Goal: Task Accomplishment & Management: Complete application form

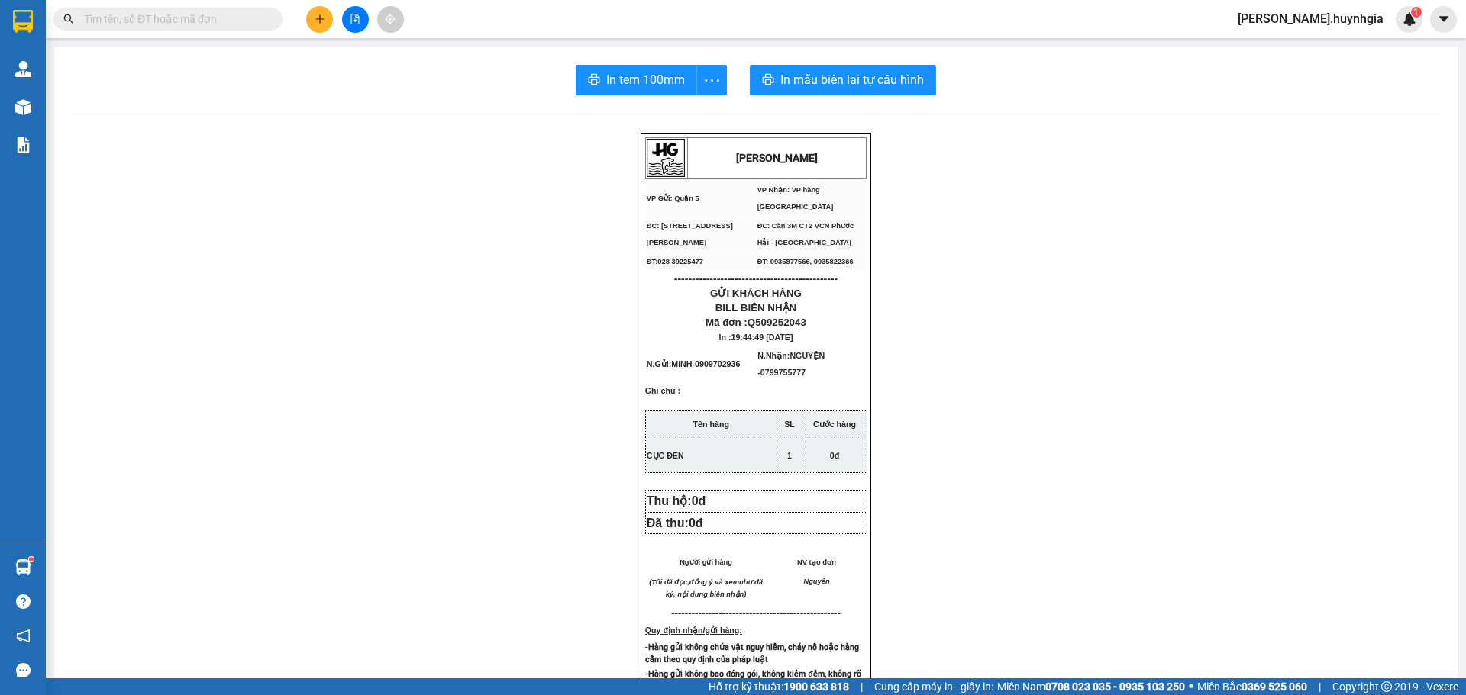
click at [324, 15] on icon "plus" at bounding box center [320, 19] width 11 height 11
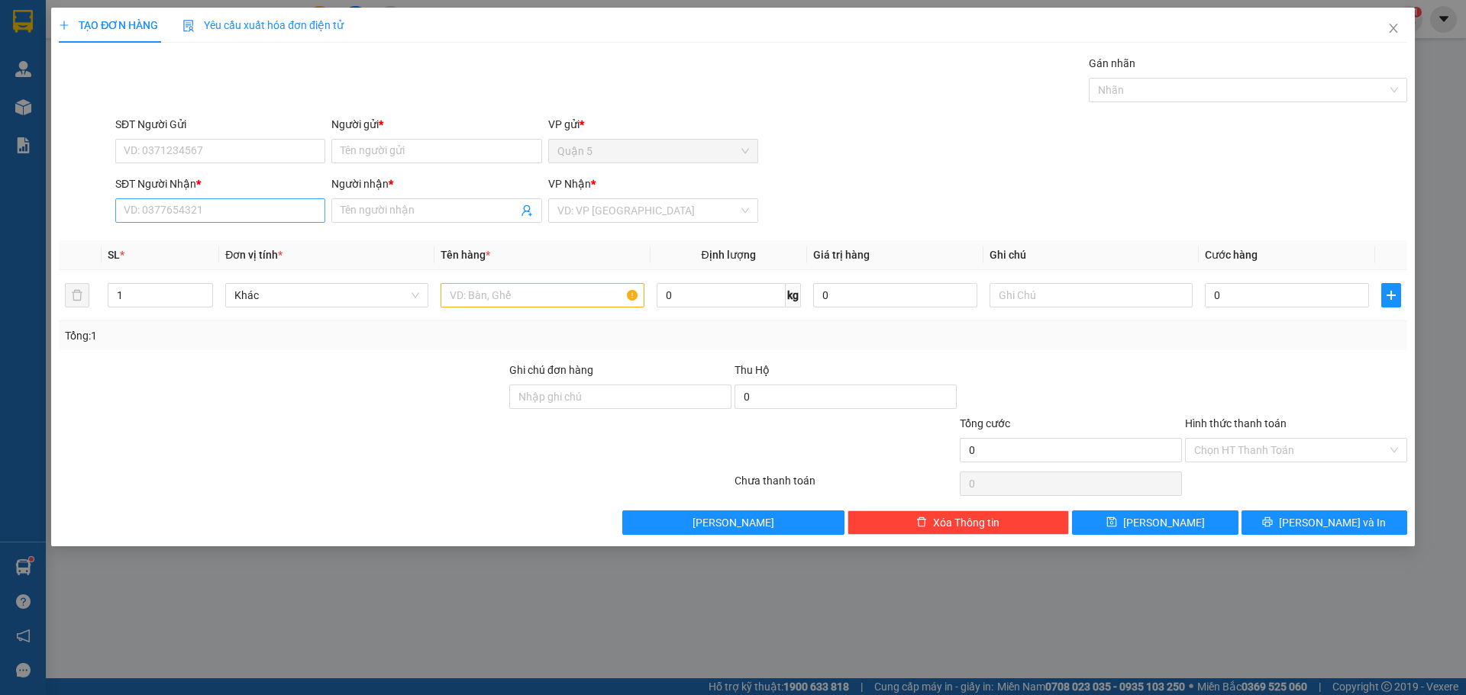
click at [257, 224] on div "SĐT Người Nhận * VD: 0377654321" at bounding box center [220, 202] width 210 height 53
drag, startPoint x: 255, startPoint y: 161, endPoint x: 256, endPoint y: 185, distance: 23.7
click at [255, 164] on div "SĐT Người Gửi VD: 0371234567" at bounding box center [220, 142] width 210 height 53
drag, startPoint x: 256, startPoint y: 185, endPoint x: 255, endPoint y: 212, distance: 27.5
click at [255, 212] on div "SĐT Người Nhận * VD: 0377654321" at bounding box center [220, 202] width 210 height 53
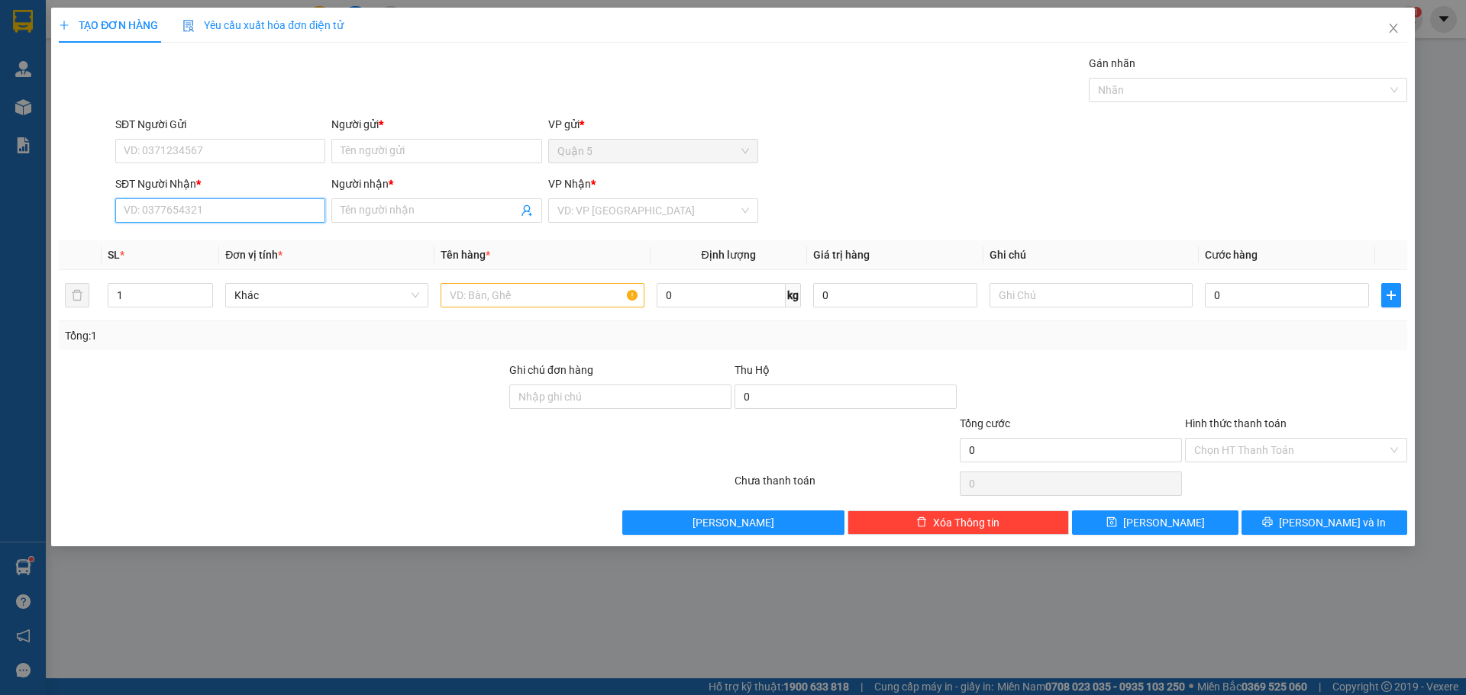
click at [254, 212] on input "SĐT Người Nhận *" at bounding box center [220, 210] width 210 height 24
click at [218, 249] on div "0979424174 - [PERSON_NAME]" at bounding box center [220, 241] width 192 height 17
type input "0979424174"
type input "[PERSON_NAME]"
type input "0979424174"
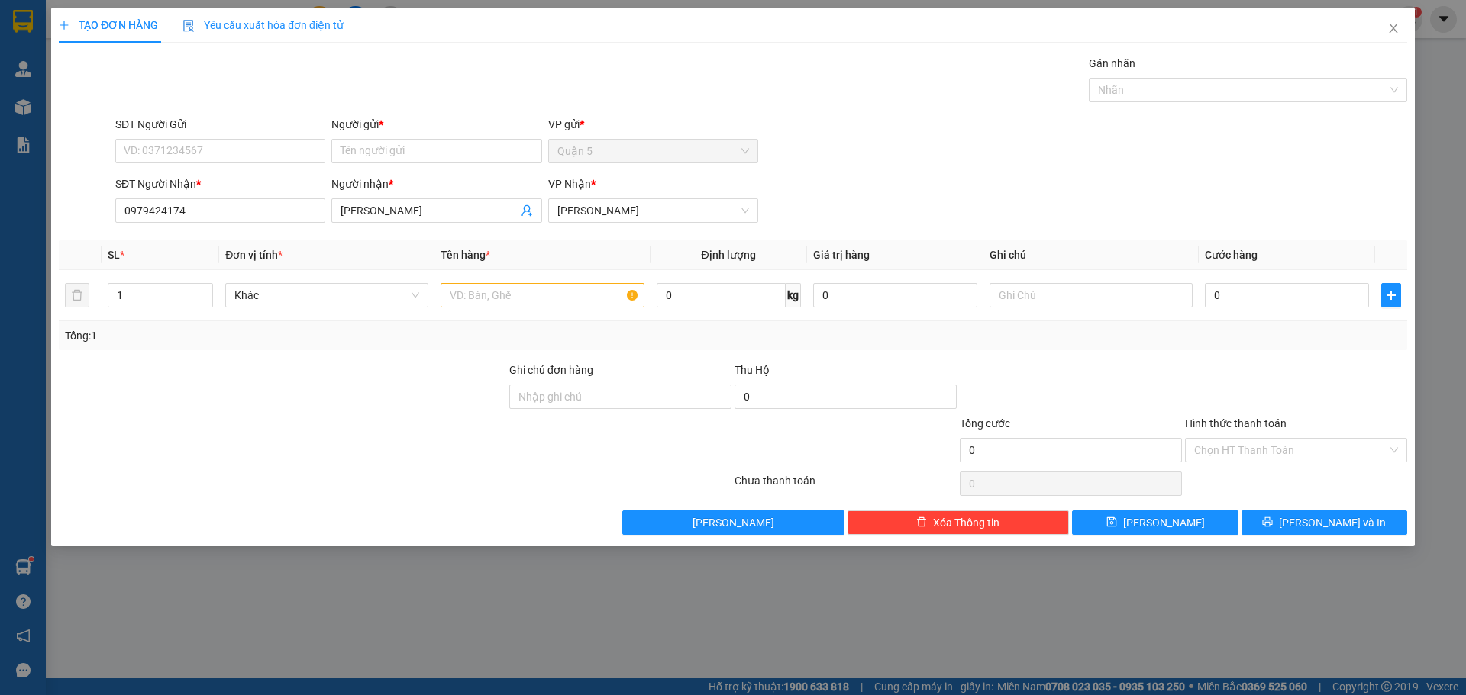
click at [282, 165] on div "SĐT Người Gửi VD: 0371234567" at bounding box center [220, 142] width 210 height 53
click at [285, 165] on div "SĐT Người Gửi VD: 0371234567" at bounding box center [220, 142] width 210 height 53
click at [305, 157] on input "SĐT Người Gửi" at bounding box center [220, 151] width 210 height 24
click at [211, 186] on div "0904748179 - [GEOGRAPHIC_DATA]" at bounding box center [220, 181] width 192 height 17
type input "0904748179"
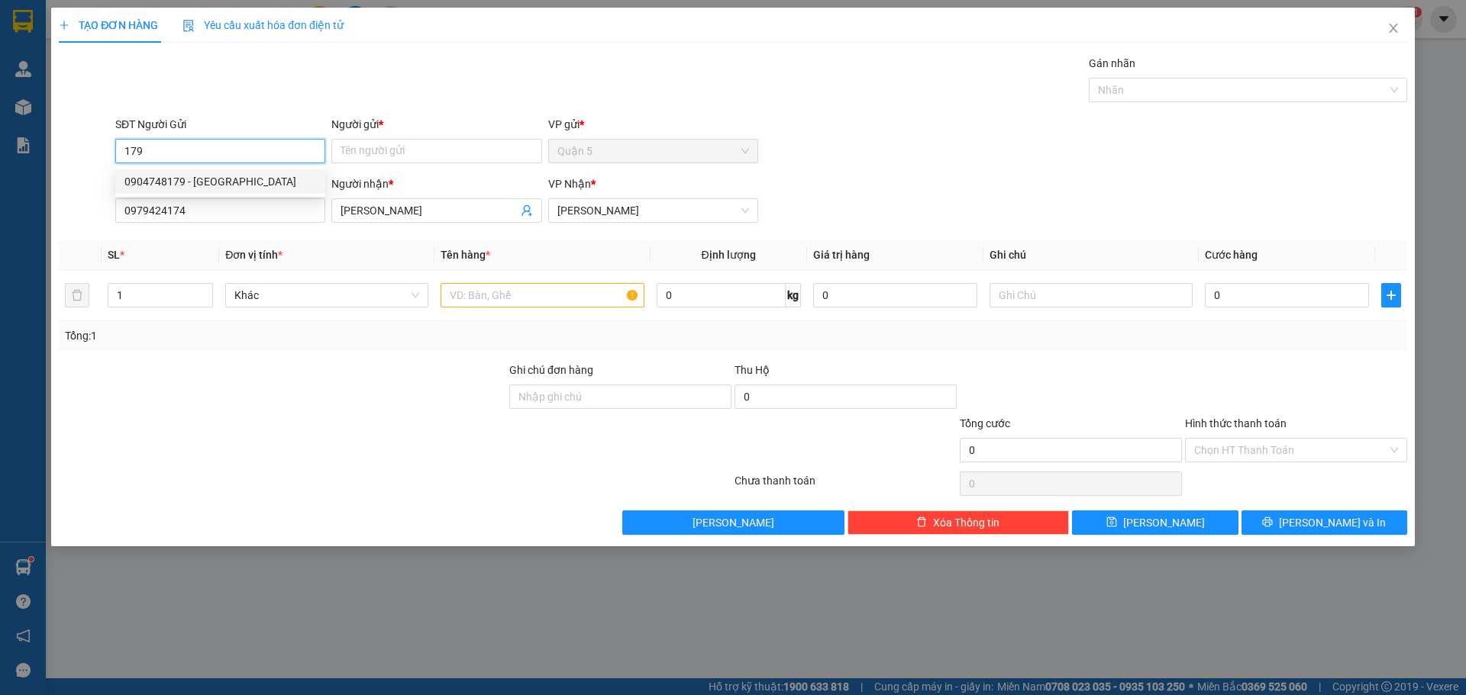
type input "HẢI NAM"
type input "0904748179"
click at [554, 303] on input "text" at bounding box center [541, 295] width 203 height 24
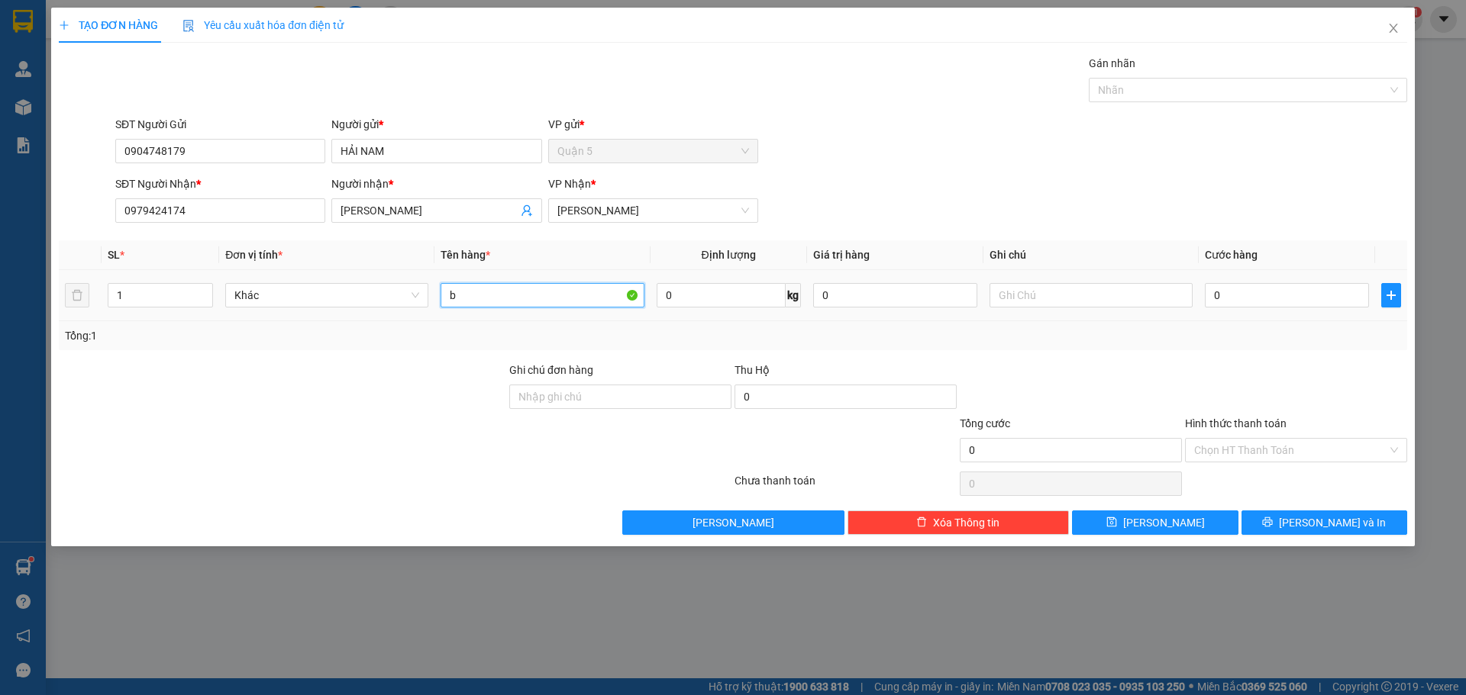
type input "b"
type input "BAO"
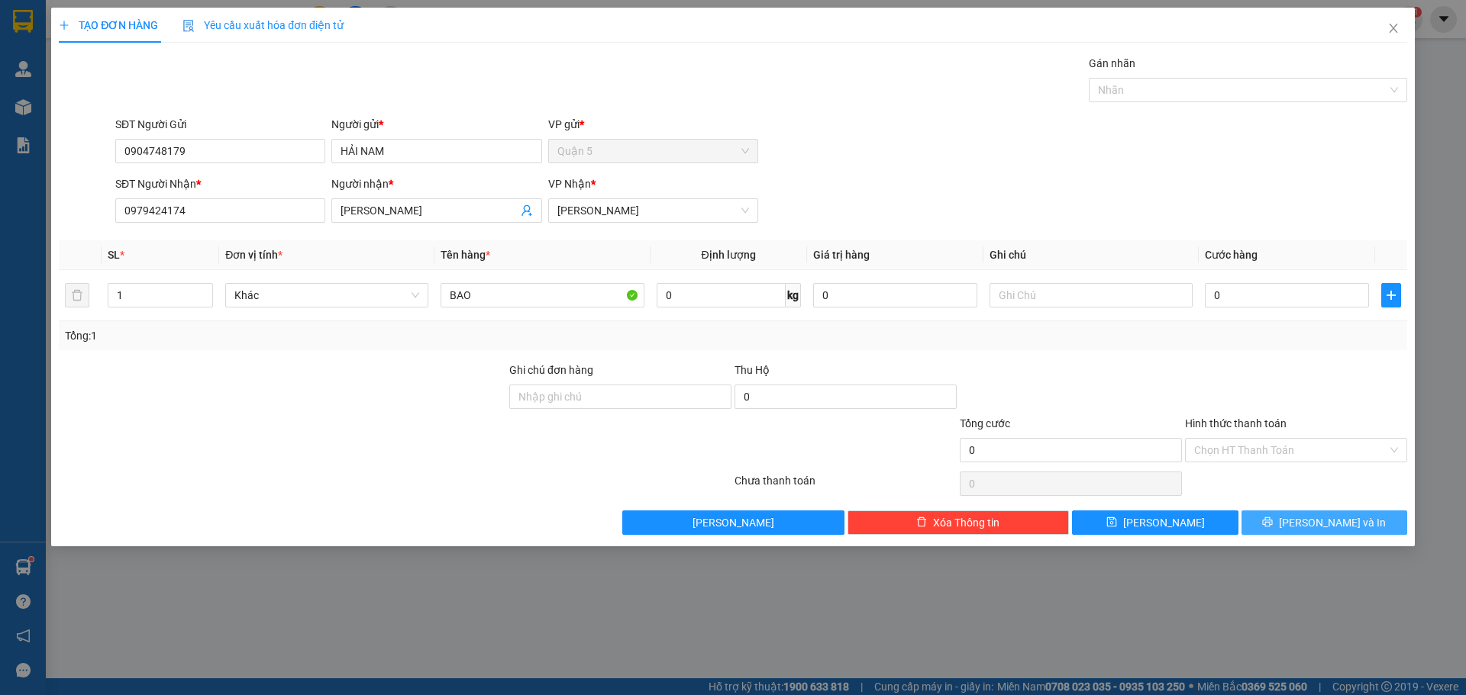
drag, startPoint x: 1334, startPoint y: 506, endPoint x: 1326, endPoint y: 520, distance: 15.7
click at [1331, 514] on div "Transit Pickup Surcharge Ids Transit Deliver Surcharge Ids Transit Deliver Surc…" at bounding box center [733, 295] width 1348 height 480
click at [1321, 521] on span "[PERSON_NAME] và In" at bounding box center [1332, 523] width 107 height 17
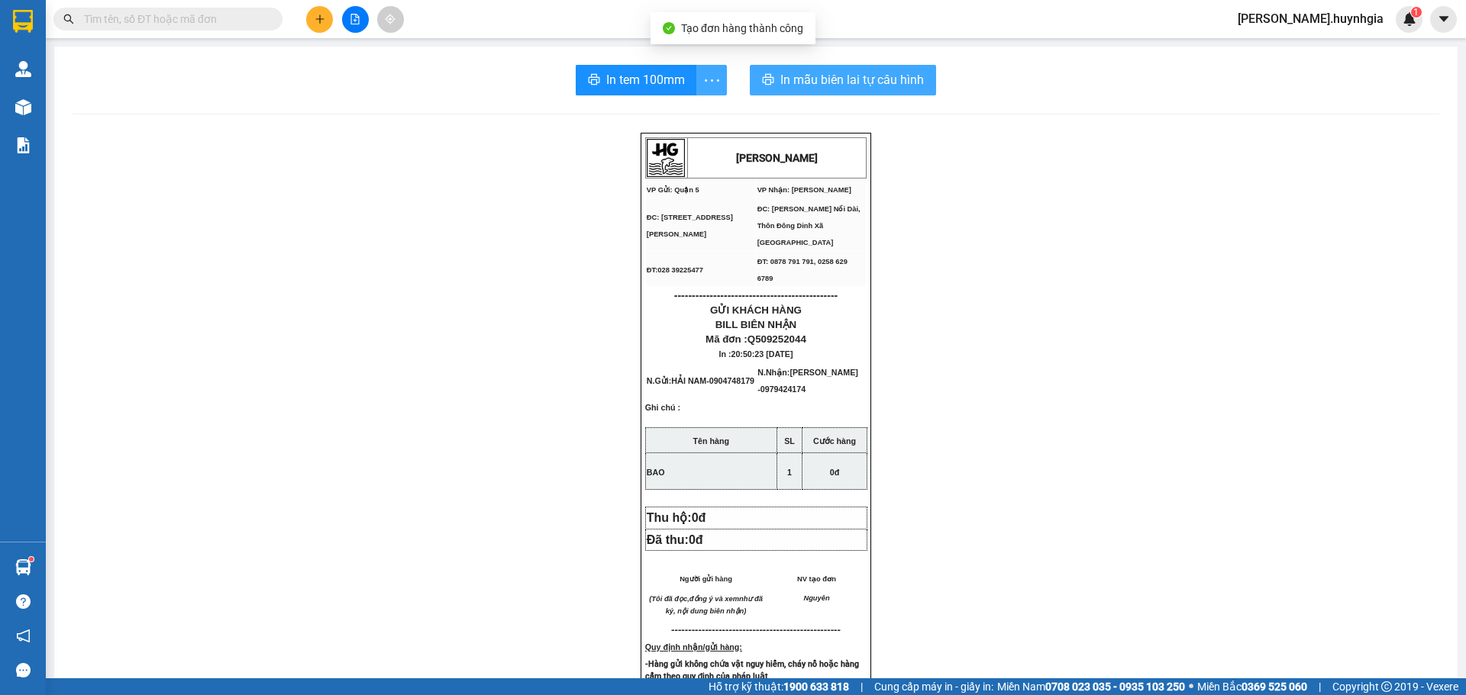
drag, startPoint x: 747, startPoint y: 82, endPoint x: 718, endPoint y: 82, distance: 28.2
click at [724, 82] on div "In tem 100mm In mẫu biên lai tự cấu hình" at bounding box center [756, 80] width 1366 height 31
click at [684, 82] on button "In tem 100mm" at bounding box center [636, 80] width 121 height 31
click at [869, 76] on span "In mẫu biên lai tự cấu hình" at bounding box center [852, 79] width 144 height 19
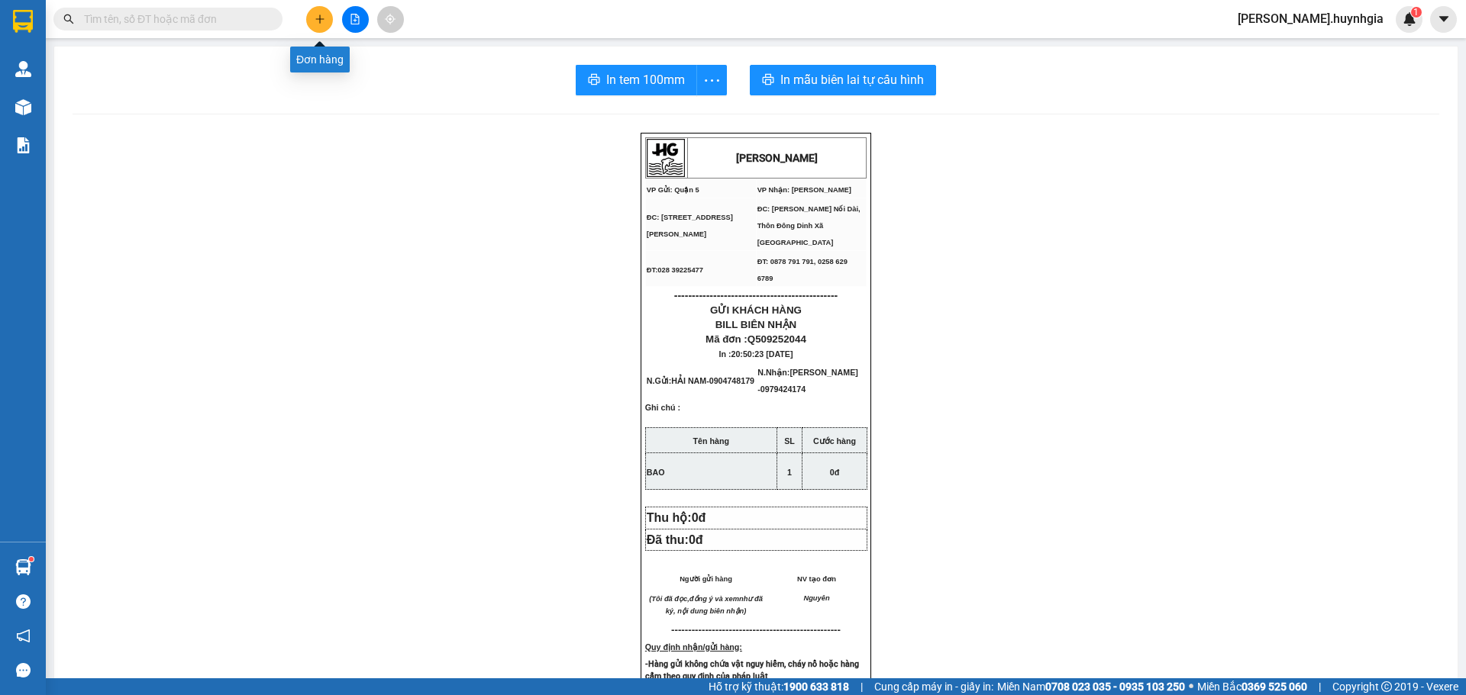
click at [322, 15] on icon "plus" at bounding box center [320, 19] width 11 height 11
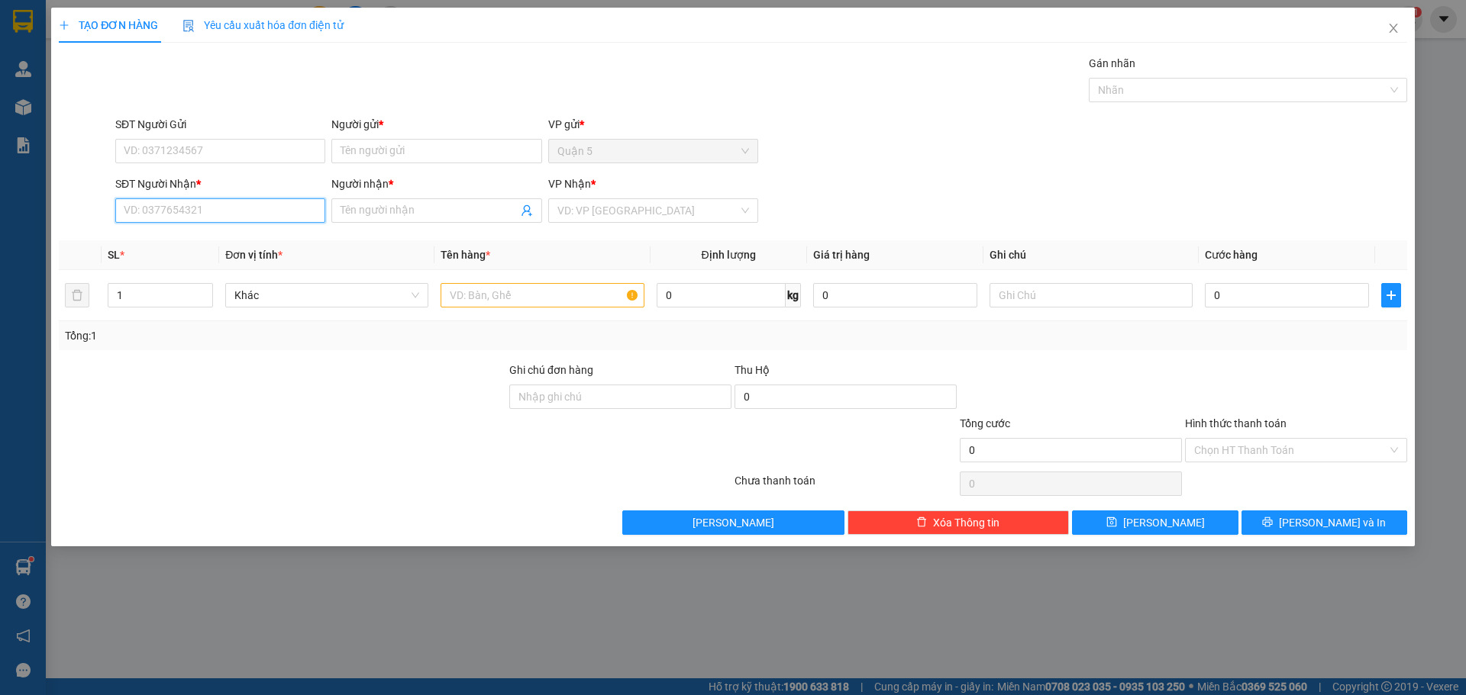
click at [271, 204] on input "SĐT Người Nhận *" at bounding box center [220, 210] width 210 height 24
click at [220, 236] on div "0985877088 - [GEOGRAPHIC_DATA] ( THƯỢNG )" at bounding box center [241, 241] width 234 height 17
type input "0985877088"
type input "HIỆP THÀNH ( THƯỢNG )"
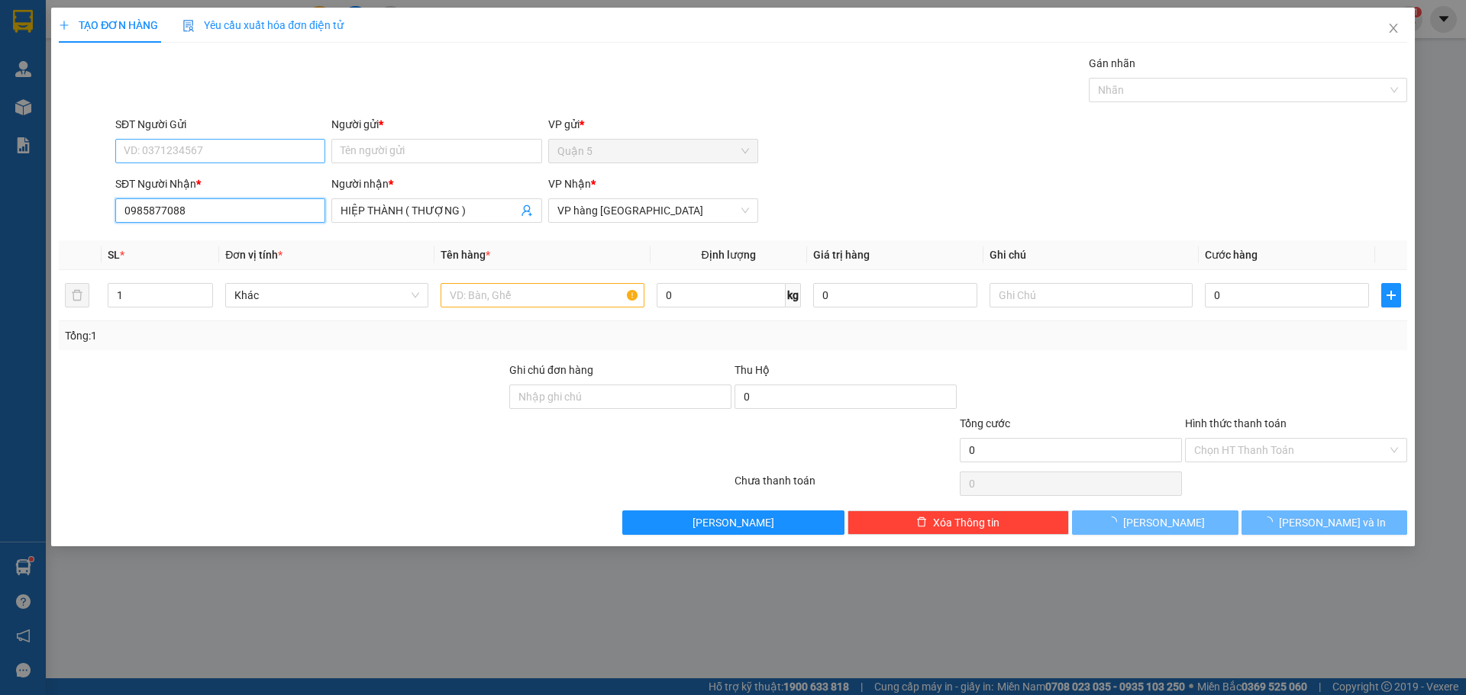
type input "0985877088"
click at [247, 161] on input "SĐT Người Gửi" at bounding box center [220, 151] width 210 height 24
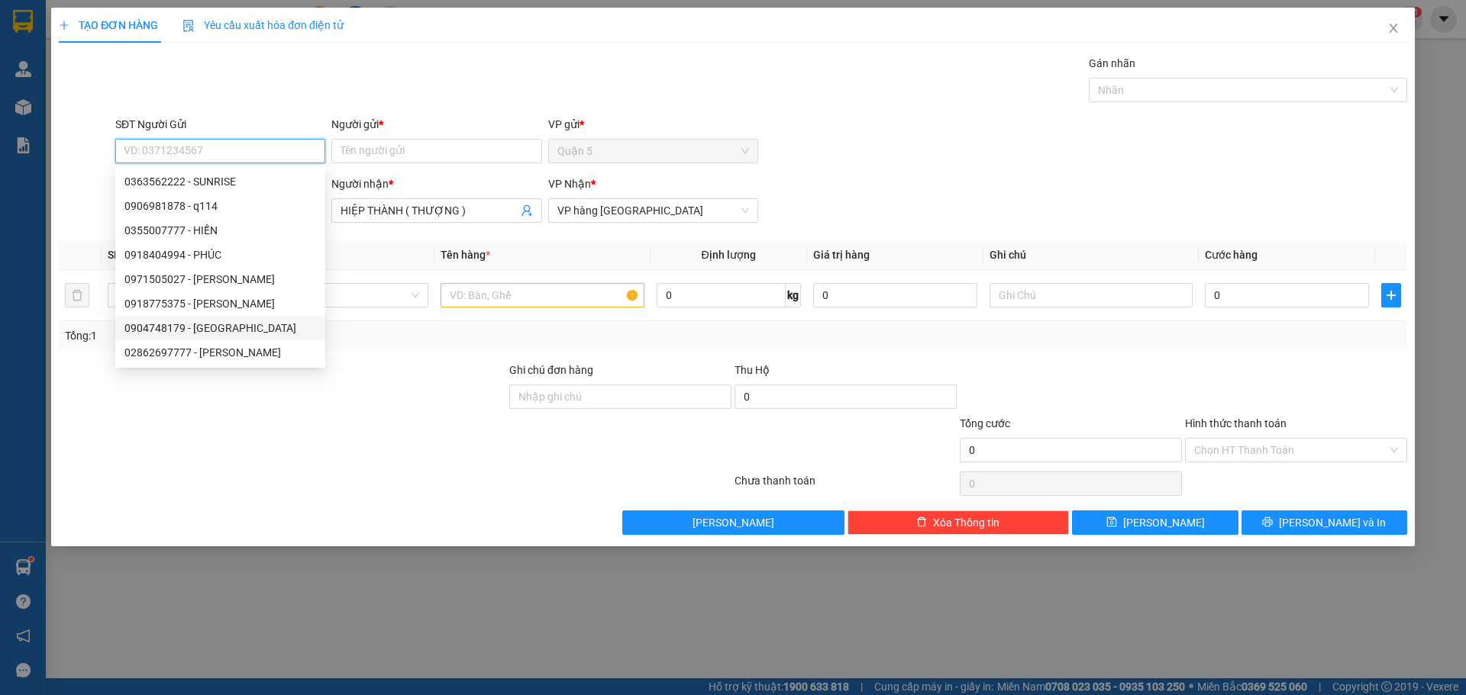
click at [230, 324] on div "0904748179 - [GEOGRAPHIC_DATA]" at bounding box center [220, 328] width 192 height 17
type input "0904748179"
type input "HẢI NAM"
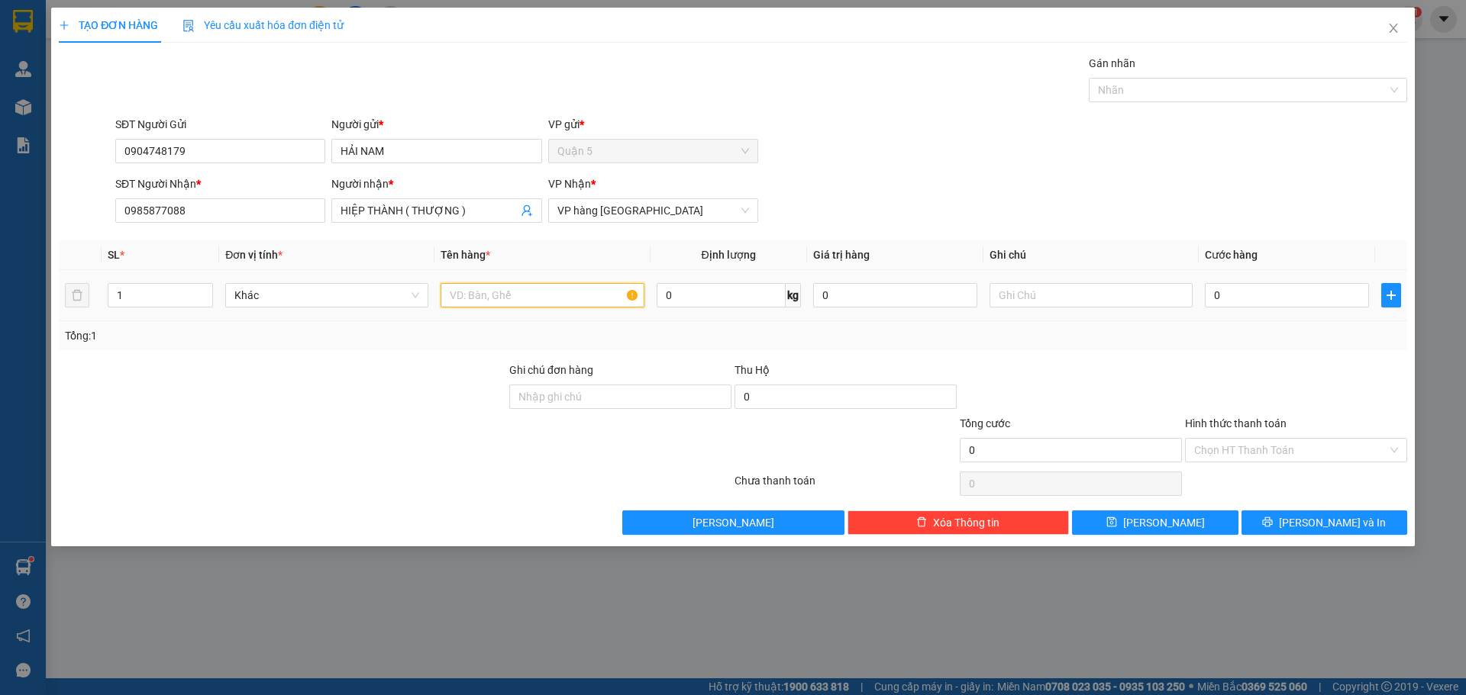
click at [518, 285] on input "text" at bounding box center [541, 295] width 203 height 24
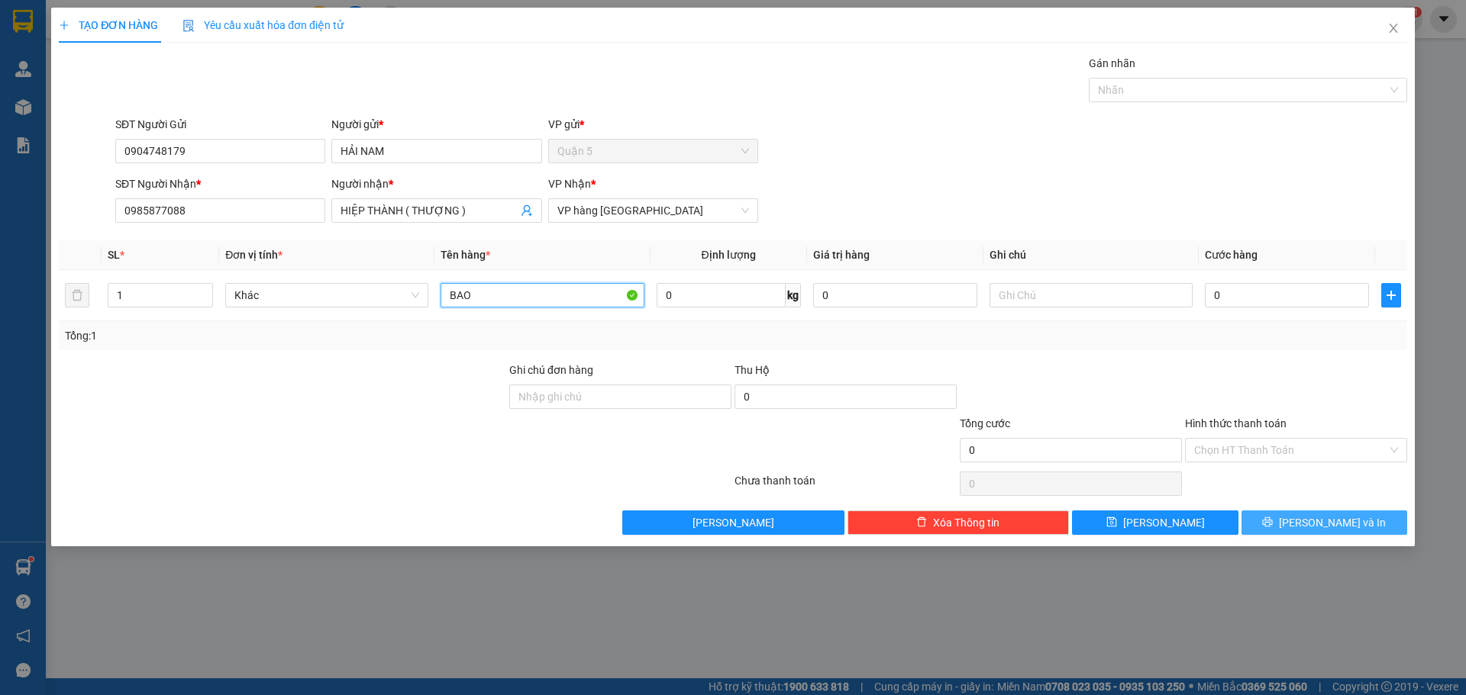
type input "BAO"
click at [1374, 524] on button "[PERSON_NAME] và In" at bounding box center [1324, 523] width 166 height 24
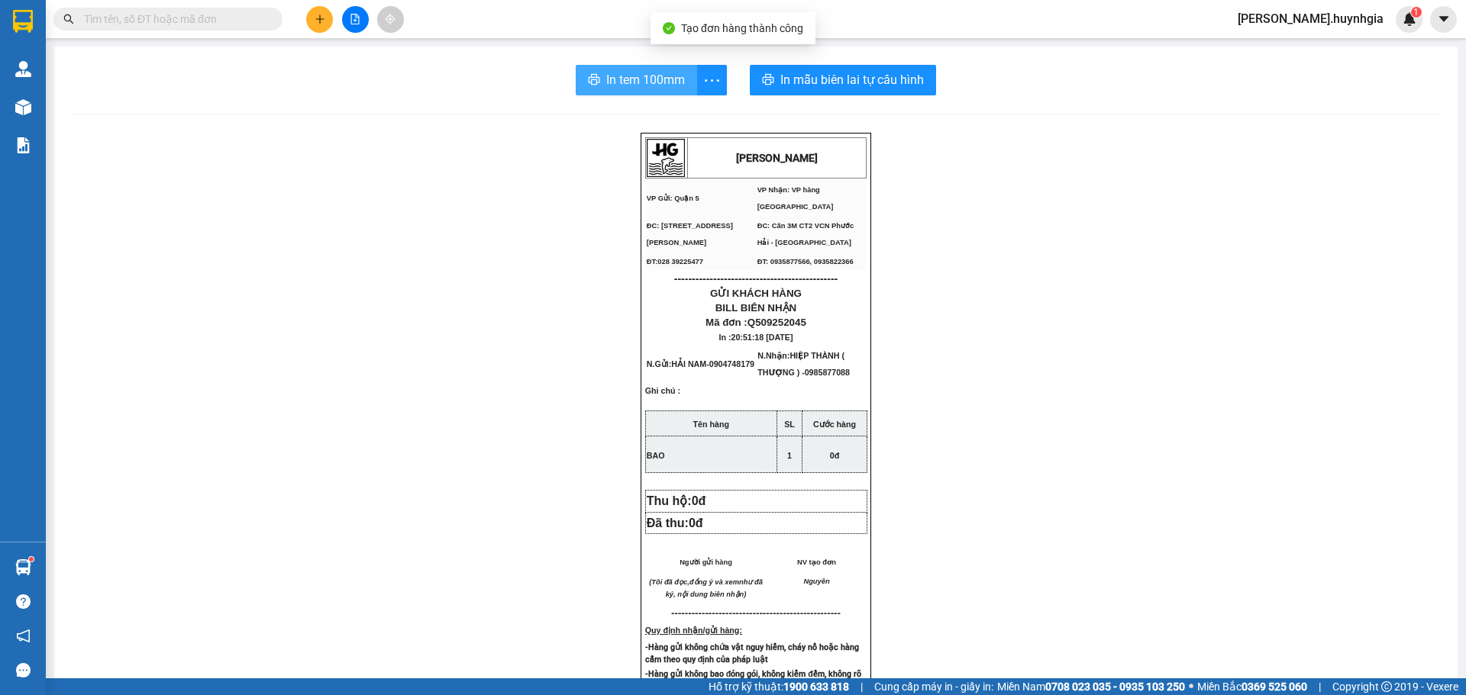
drag, startPoint x: 590, startPoint y: 108, endPoint x: 607, endPoint y: 87, distance: 27.2
click at [598, 98] on div "In tem 100mm In mẫu biên lai tự cấu hình [PERSON_NAME] VP Gửi: Quận 5 VP Nhận…" at bounding box center [755, 637] width 1403 height 1180
click at [608, 87] on span "In tem 100mm" at bounding box center [645, 79] width 79 height 19
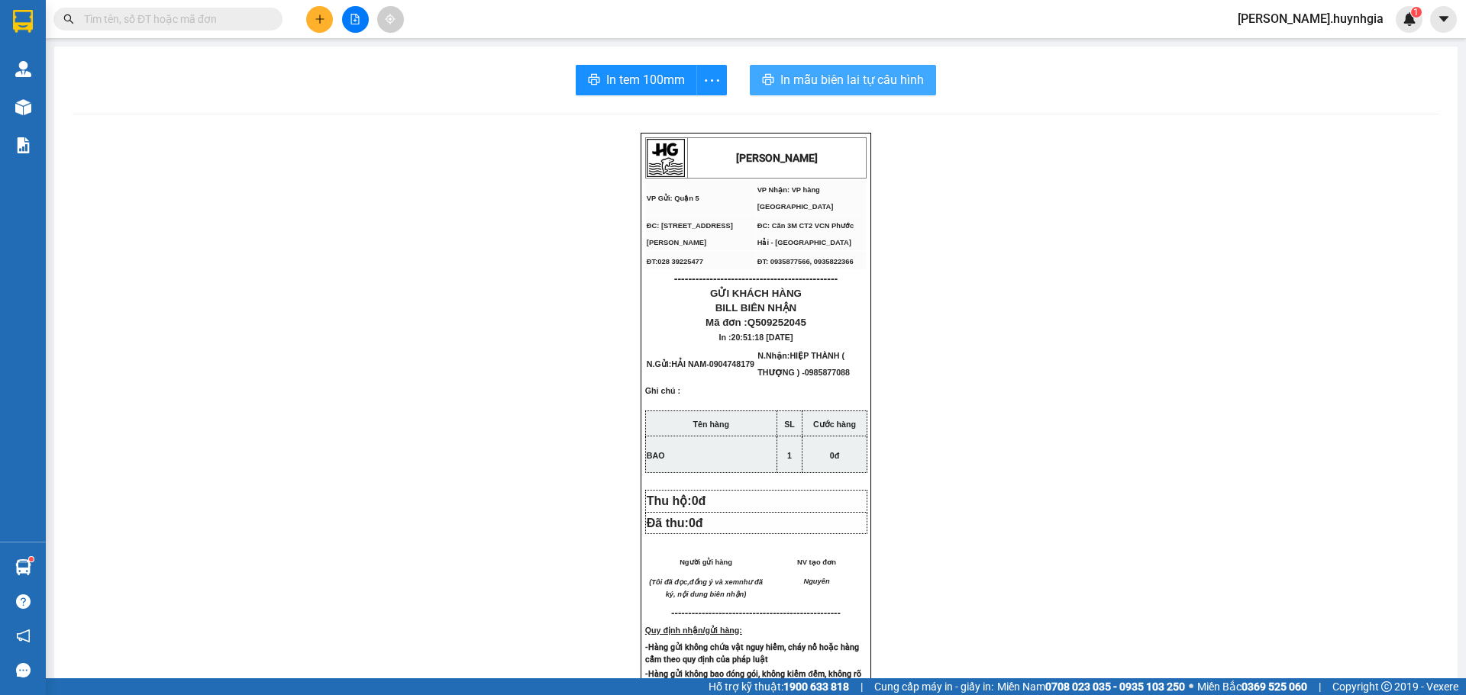
click at [879, 76] on span "In mẫu biên lai tự cấu hình" at bounding box center [852, 79] width 144 height 19
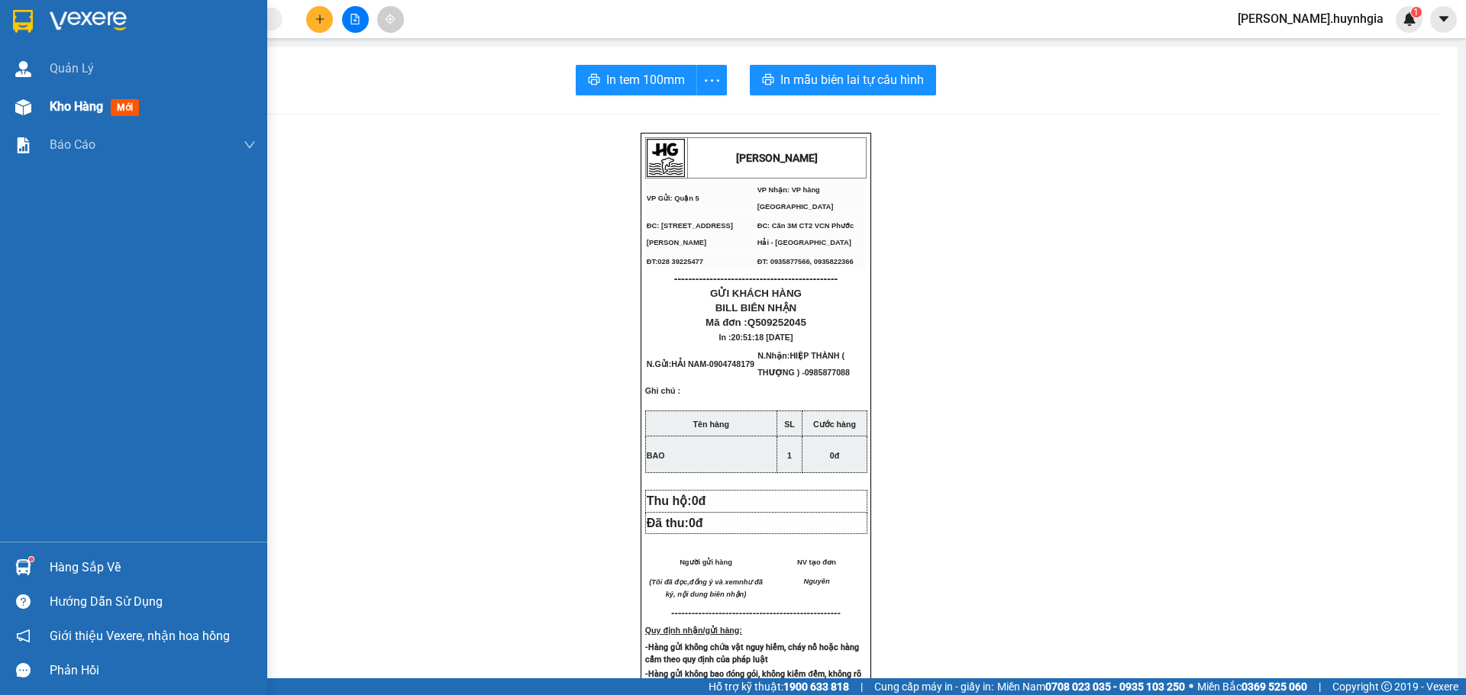
click at [73, 102] on span "Kho hàng" at bounding box center [76, 106] width 53 height 15
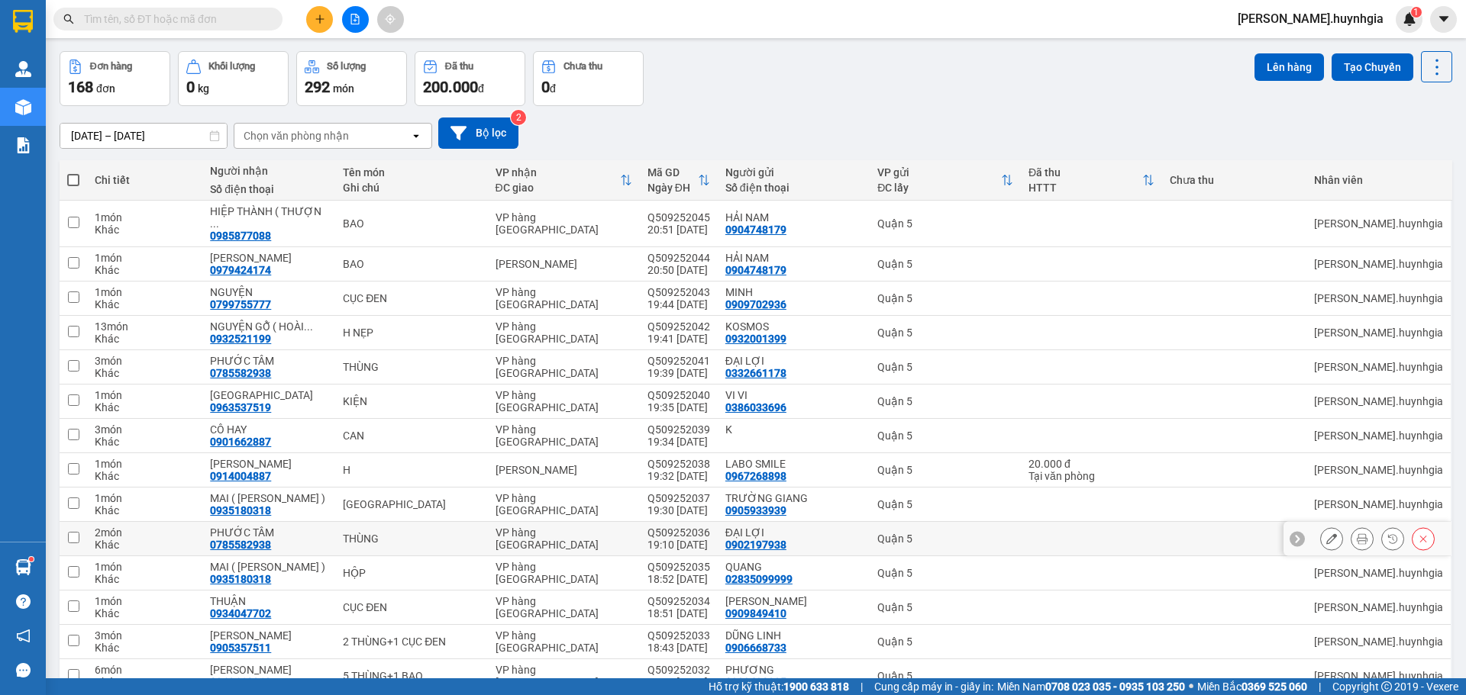
scroll to position [21, 0]
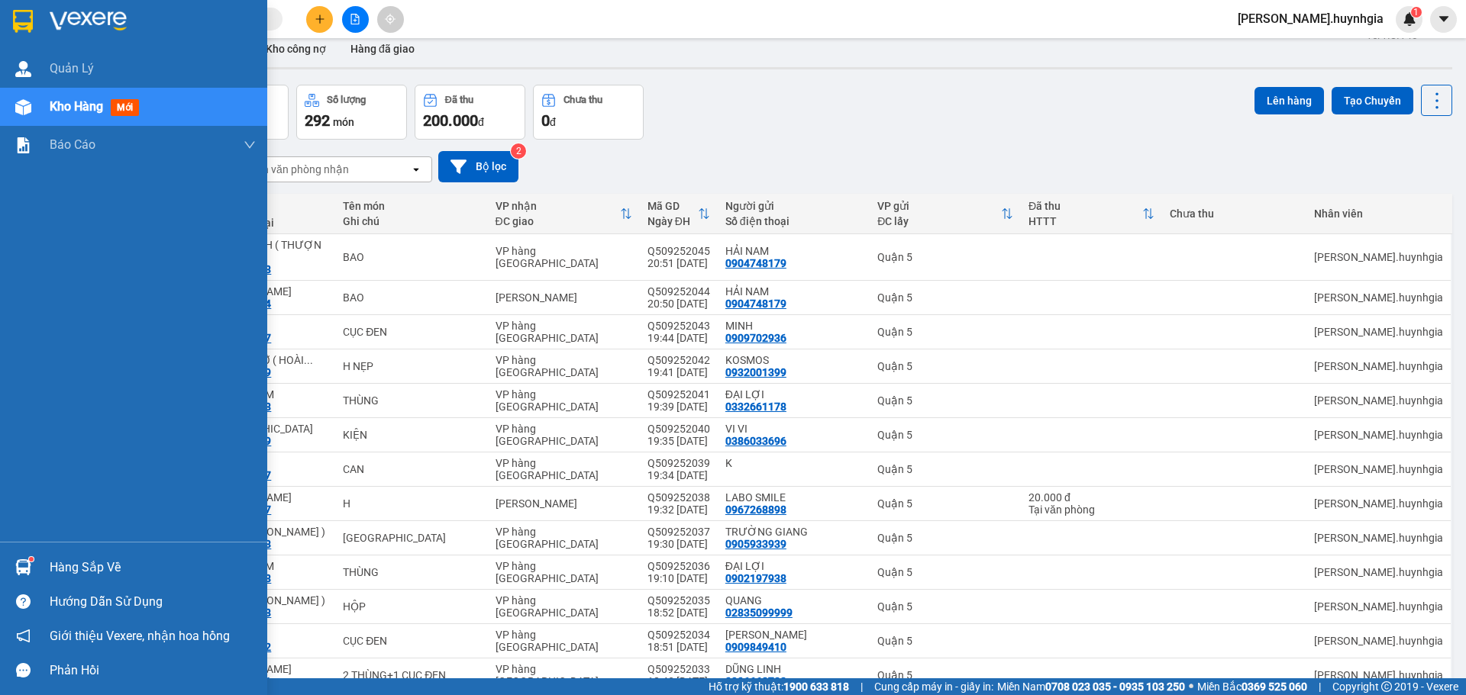
drag, startPoint x: 81, startPoint y: 566, endPoint x: 155, endPoint y: 595, distance: 79.5
click at [89, 569] on div "Hàng sắp về" at bounding box center [153, 567] width 206 height 23
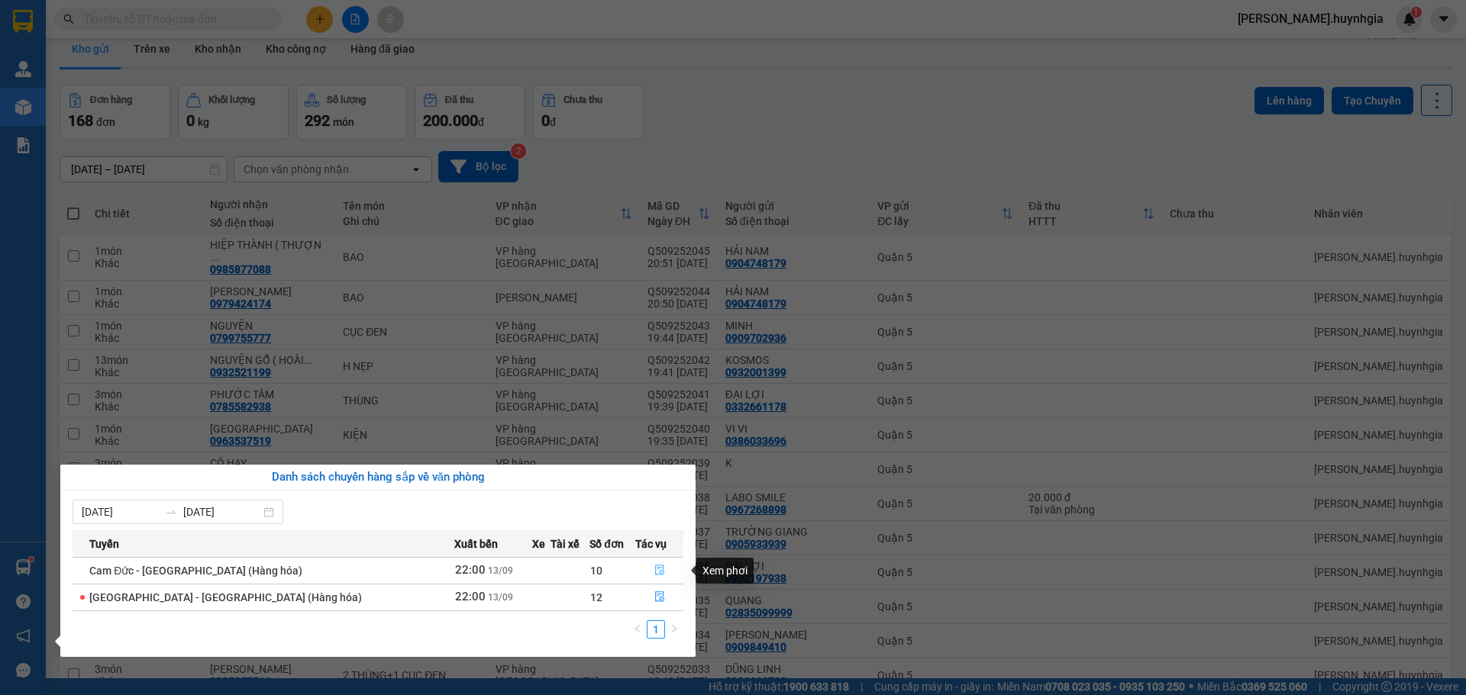
click at [654, 572] on icon "file-done" at bounding box center [659, 570] width 11 height 11
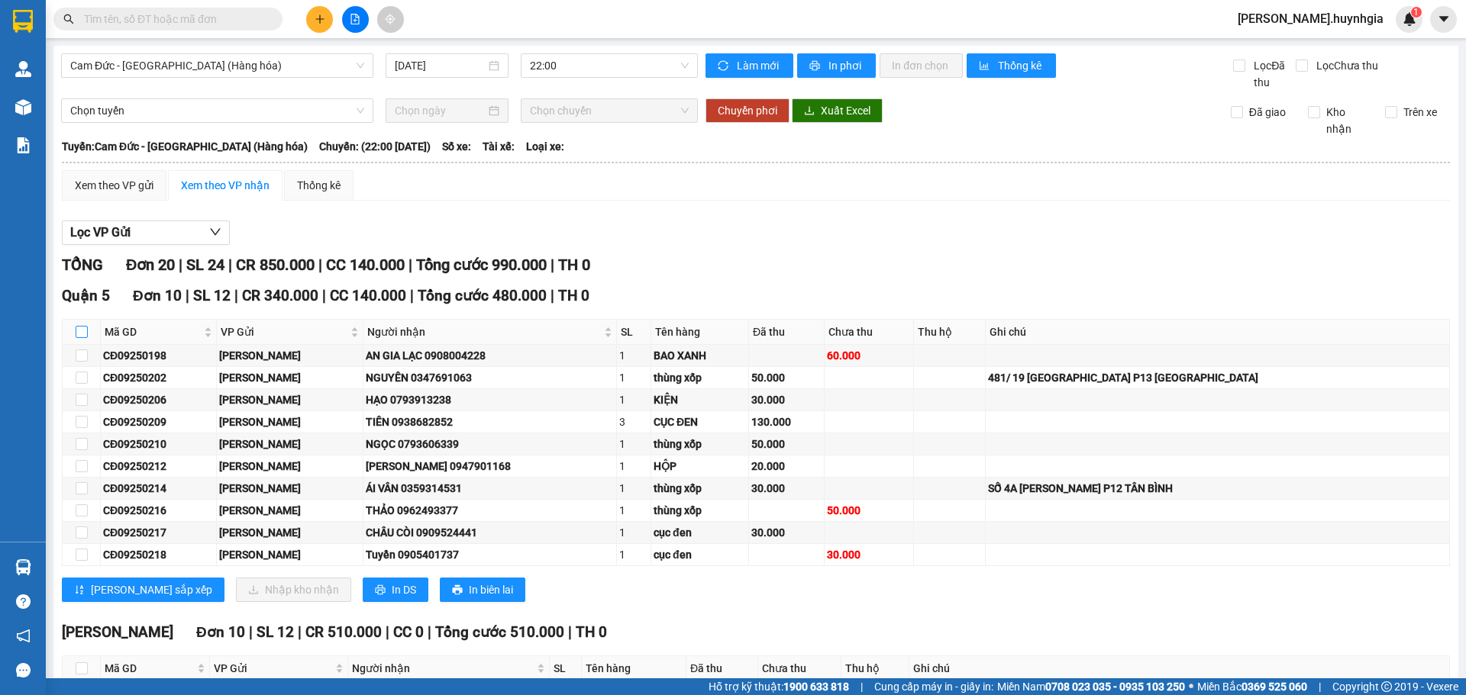
click at [81, 332] on input "checkbox" at bounding box center [82, 332] width 12 height 12
checkbox input "true"
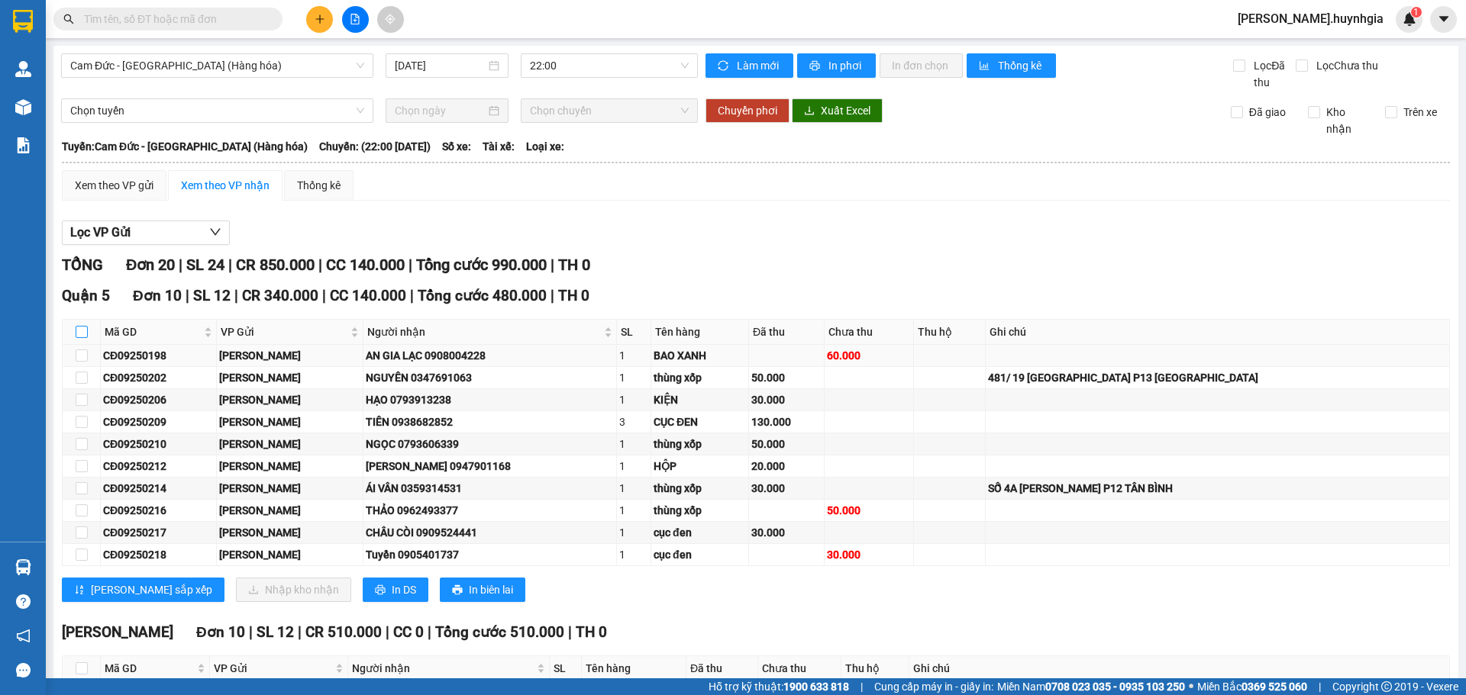
checkbox input "true"
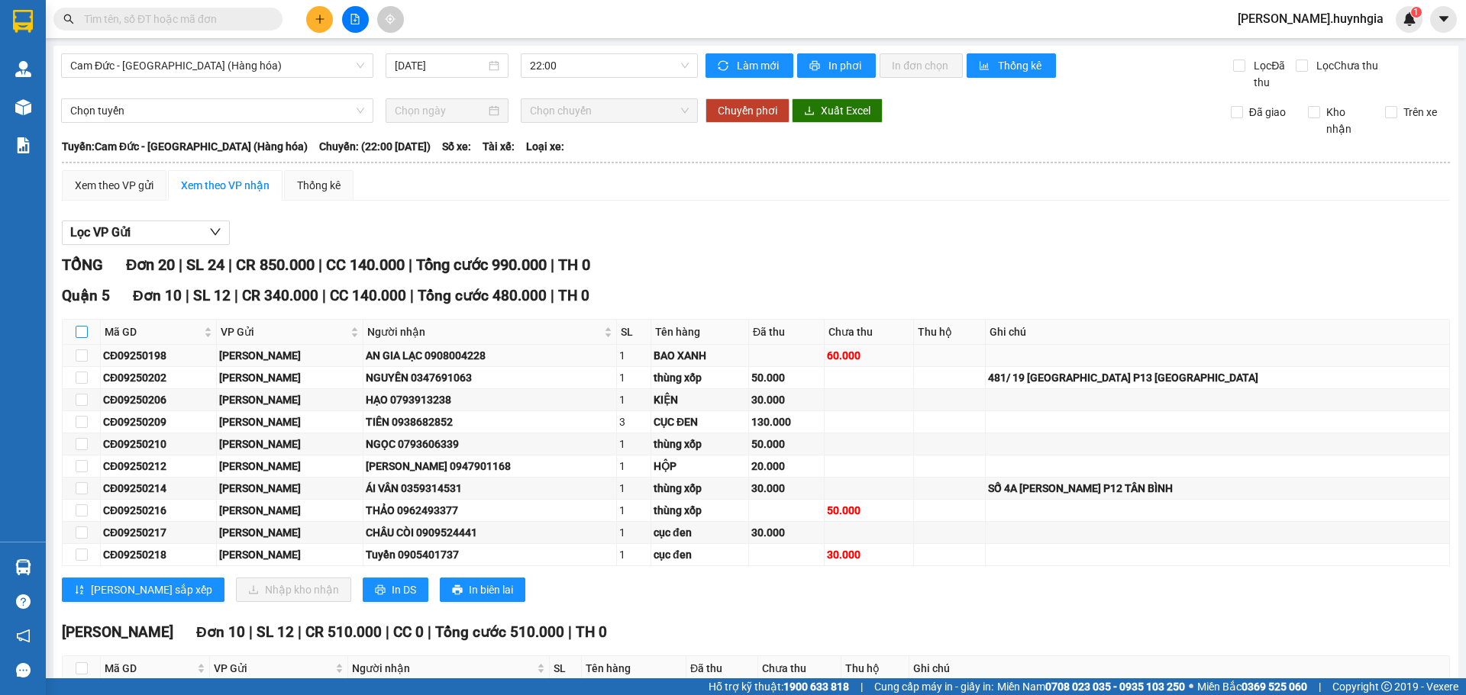
checkbox input "true"
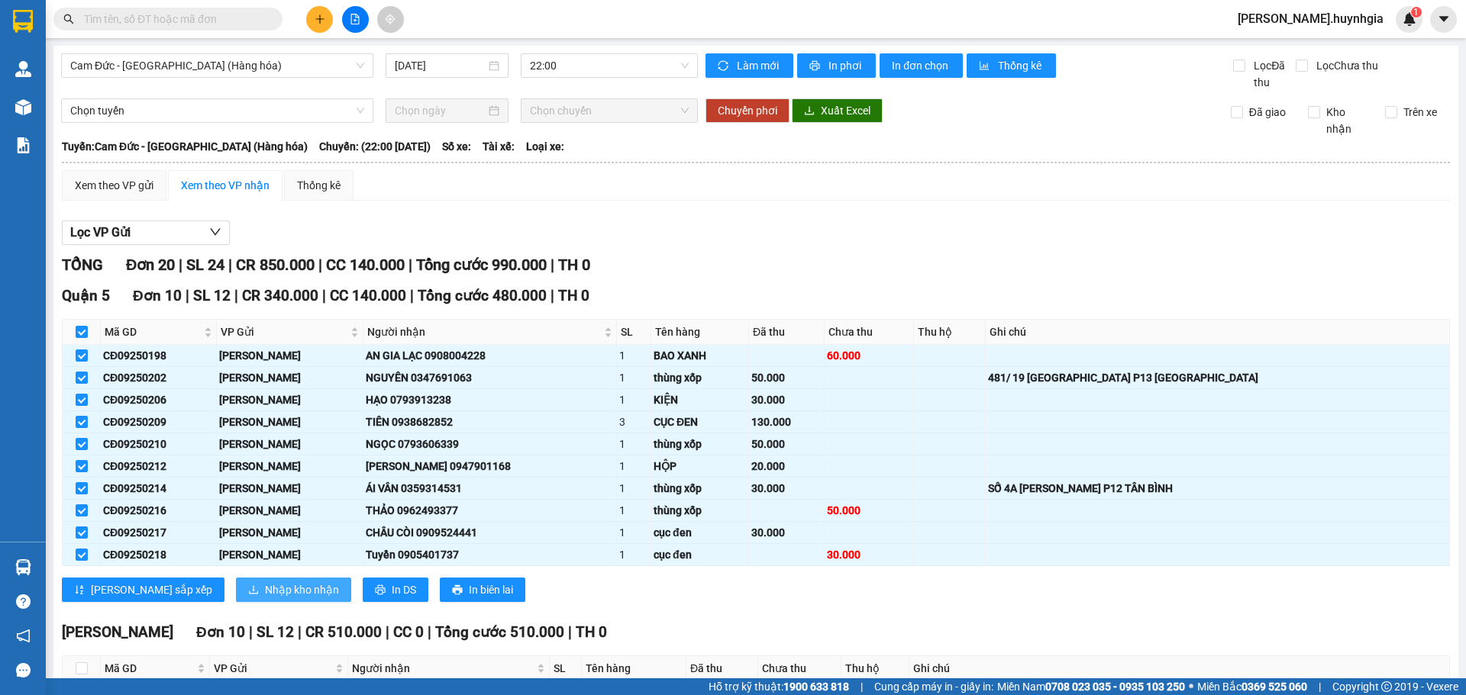
click at [265, 588] on span "Nhập kho nhận" at bounding box center [302, 590] width 74 height 17
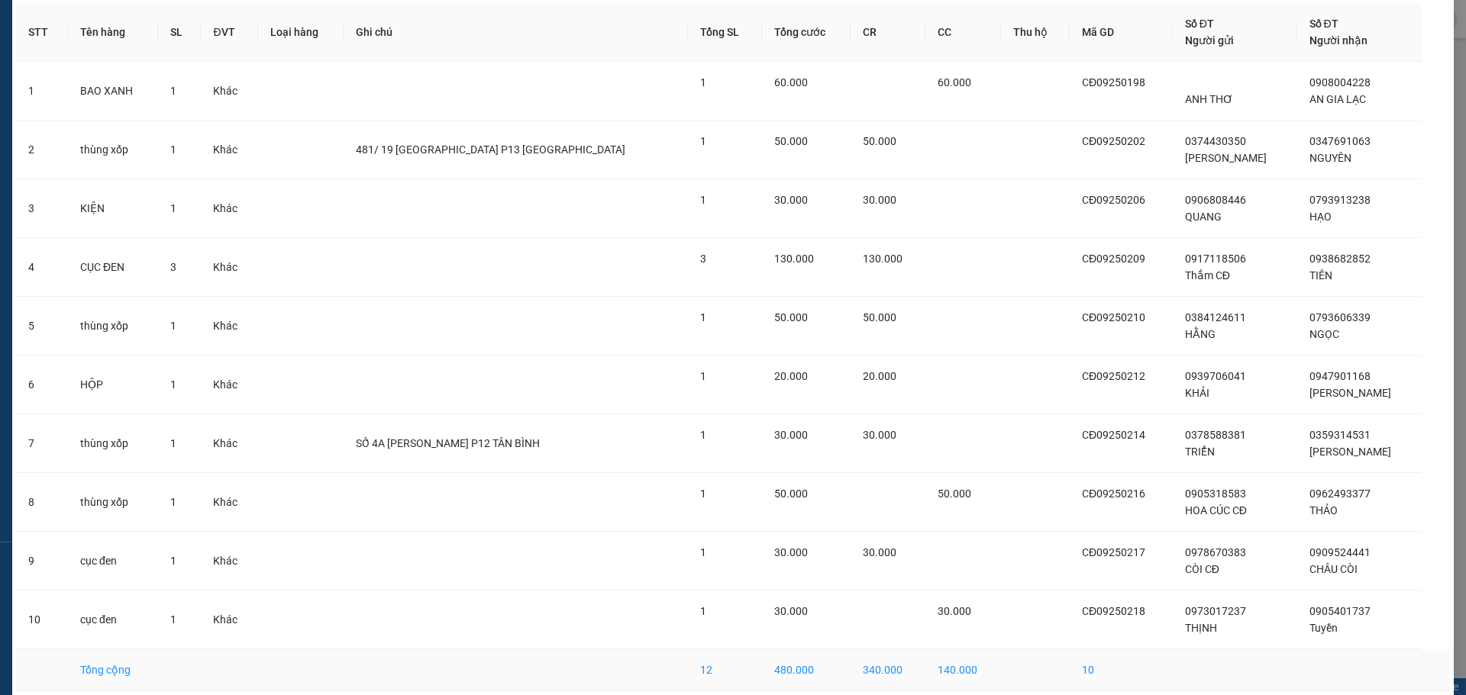
scroll to position [132, 0]
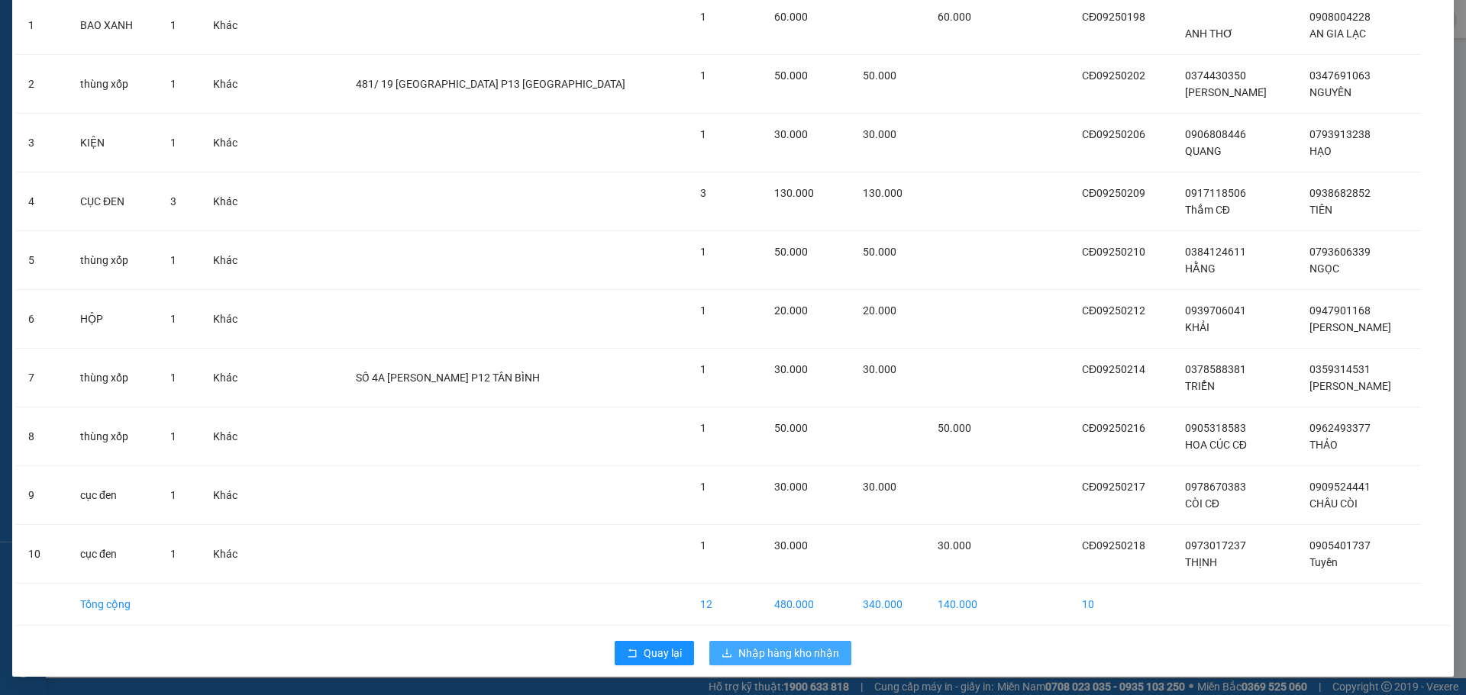
drag, startPoint x: 774, startPoint y: 646, endPoint x: 779, endPoint y: 629, distance: 17.4
click at [775, 645] on span "Nhập hàng kho nhận" at bounding box center [788, 653] width 101 height 17
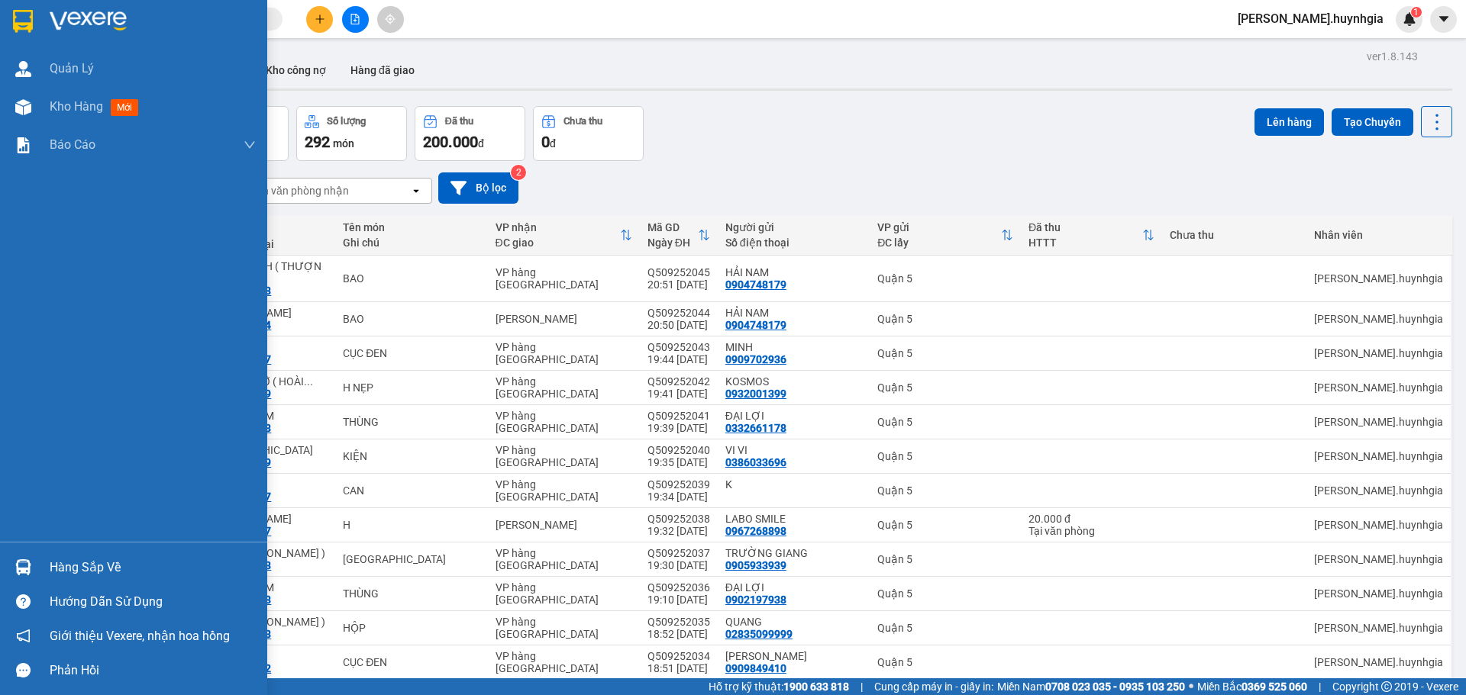
click at [91, 564] on div "Hàng sắp về" at bounding box center [153, 567] width 206 height 23
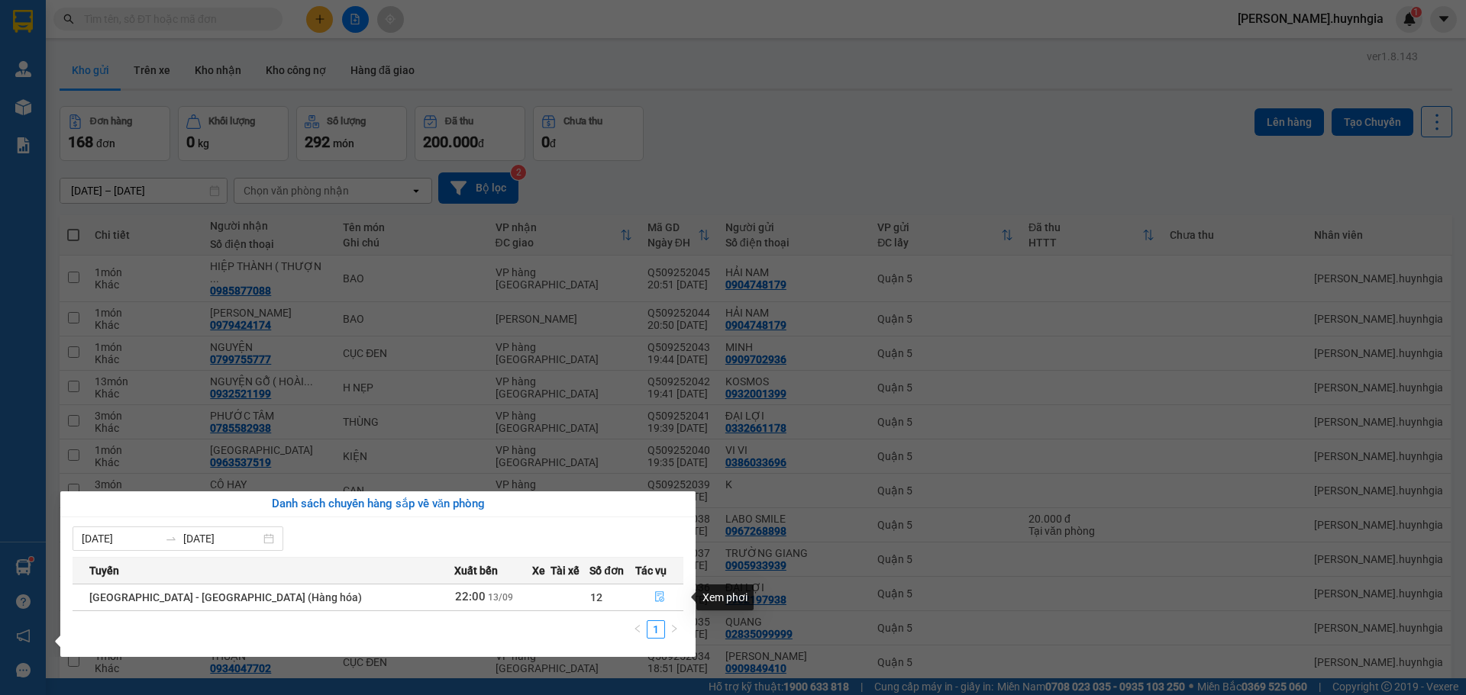
drag, startPoint x: 649, startPoint y: 602, endPoint x: 724, endPoint y: 695, distance: 118.9
click at [649, 605] on button "button" at bounding box center [659, 598] width 47 height 24
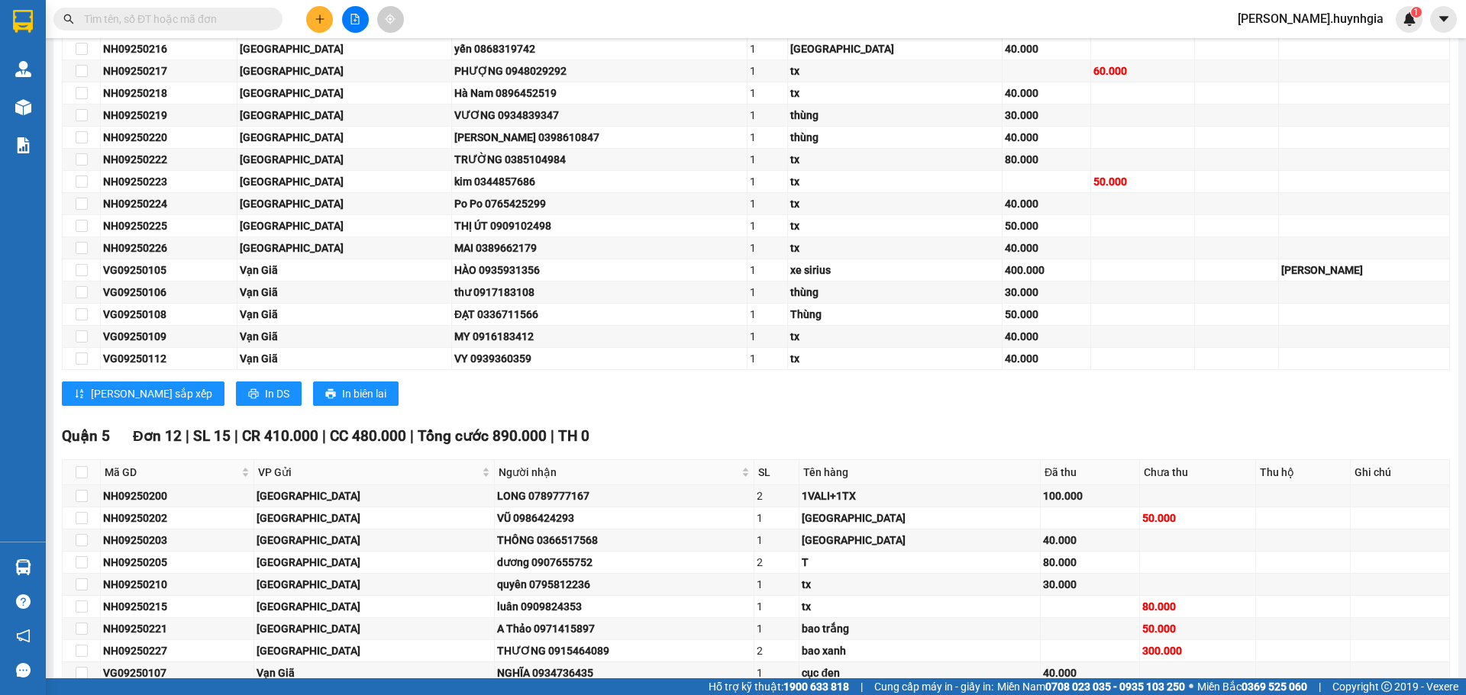
scroll to position [746, 0]
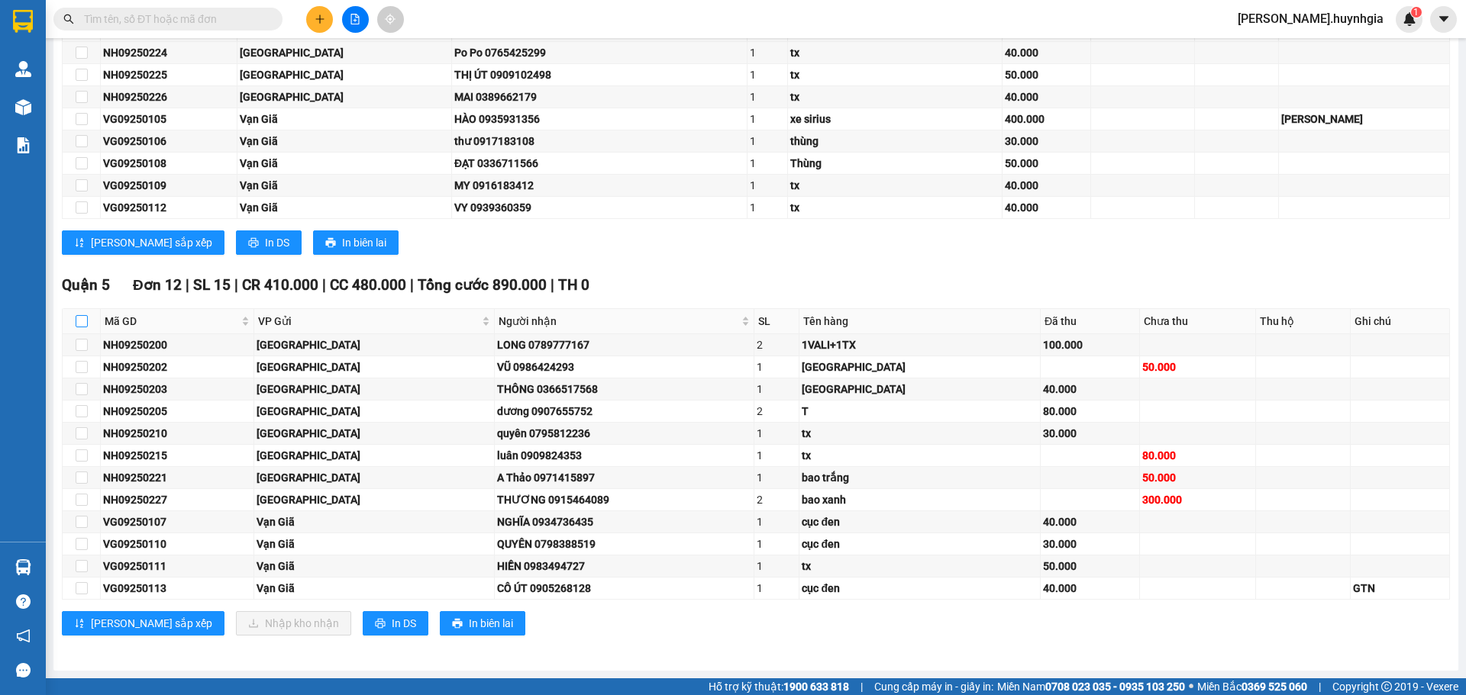
click at [82, 323] on input "checkbox" at bounding box center [82, 321] width 12 height 12
checkbox input "true"
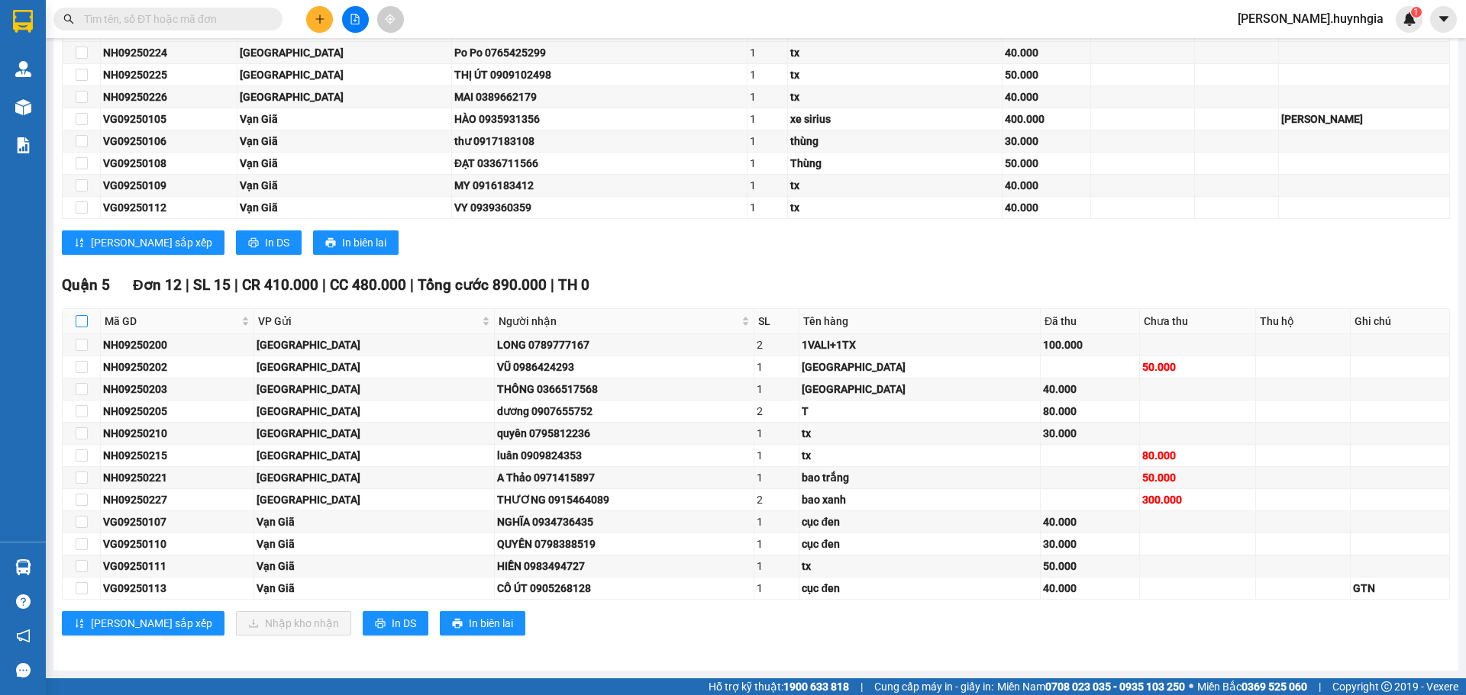
checkbox input "true"
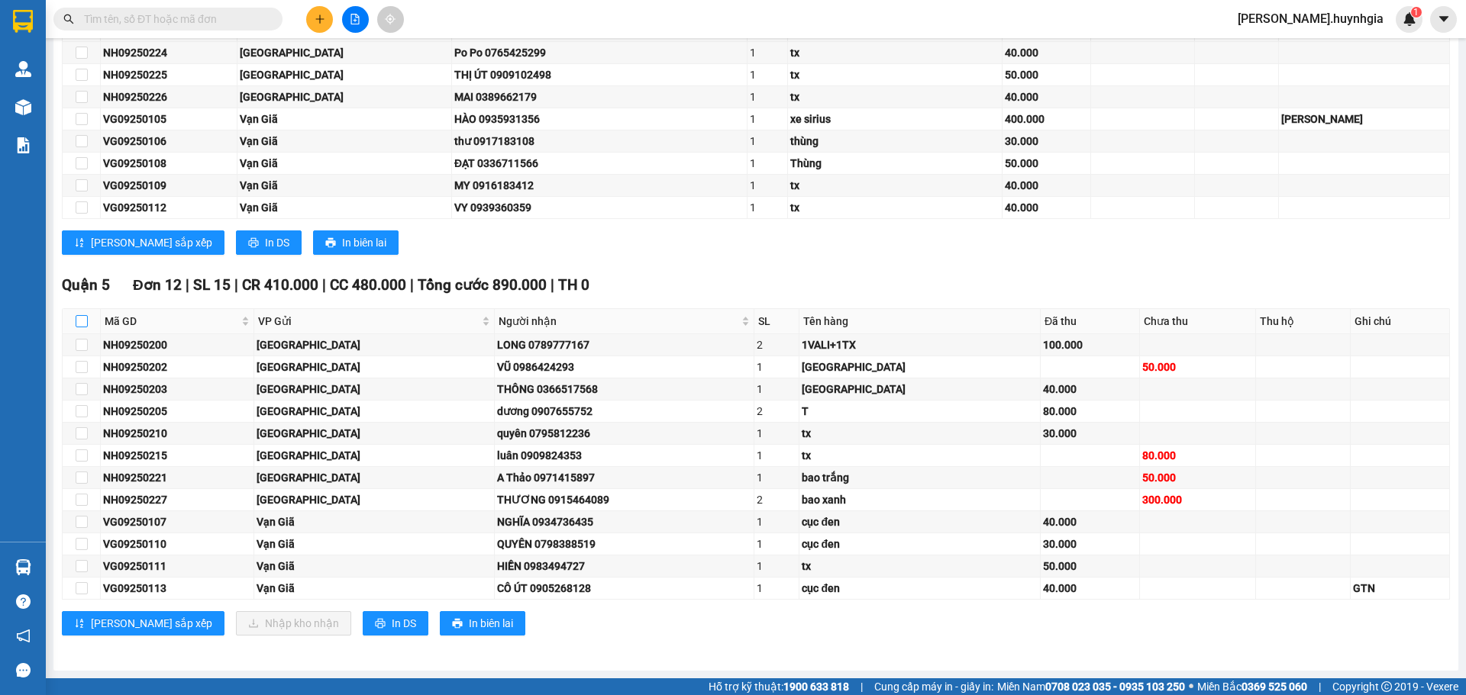
checkbox input "true"
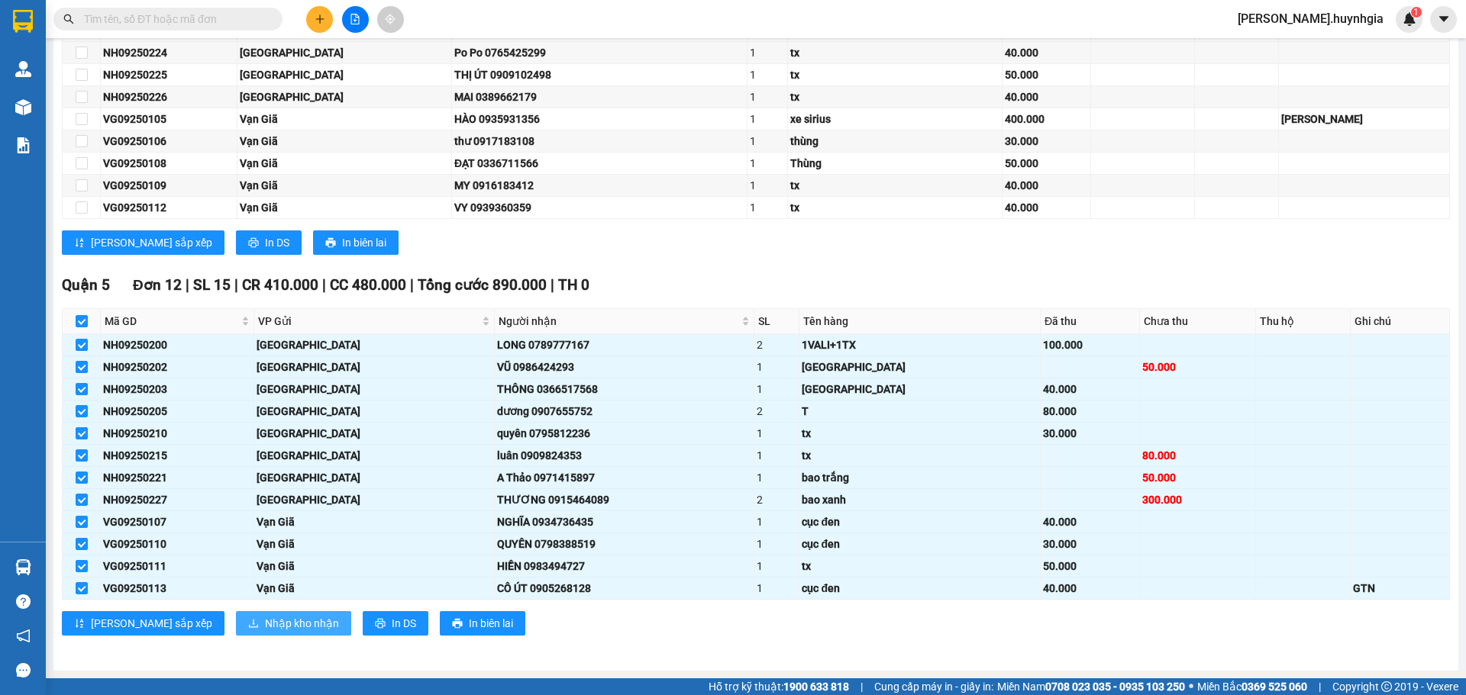
click at [265, 620] on span "Nhập kho nhận" at bounding box center [302, 623] width 74 height 17
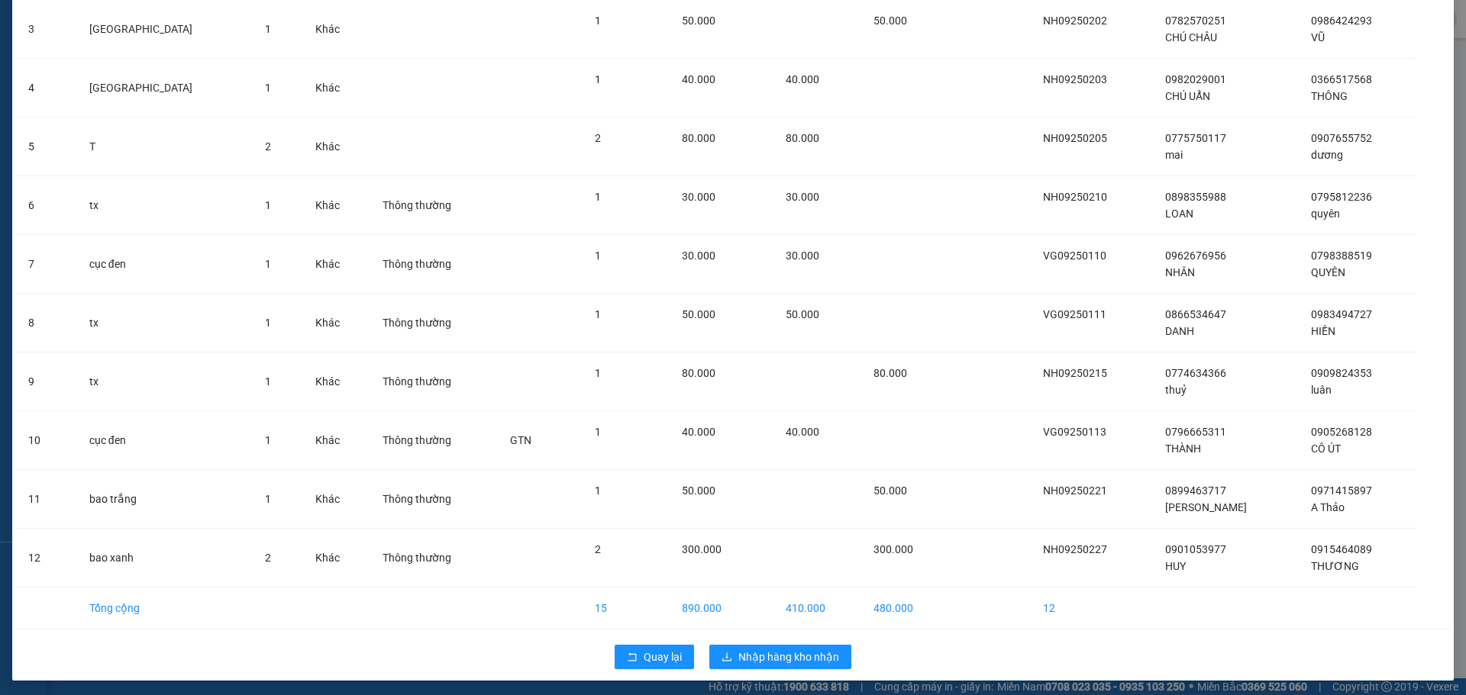
scroll to position [250, 0]
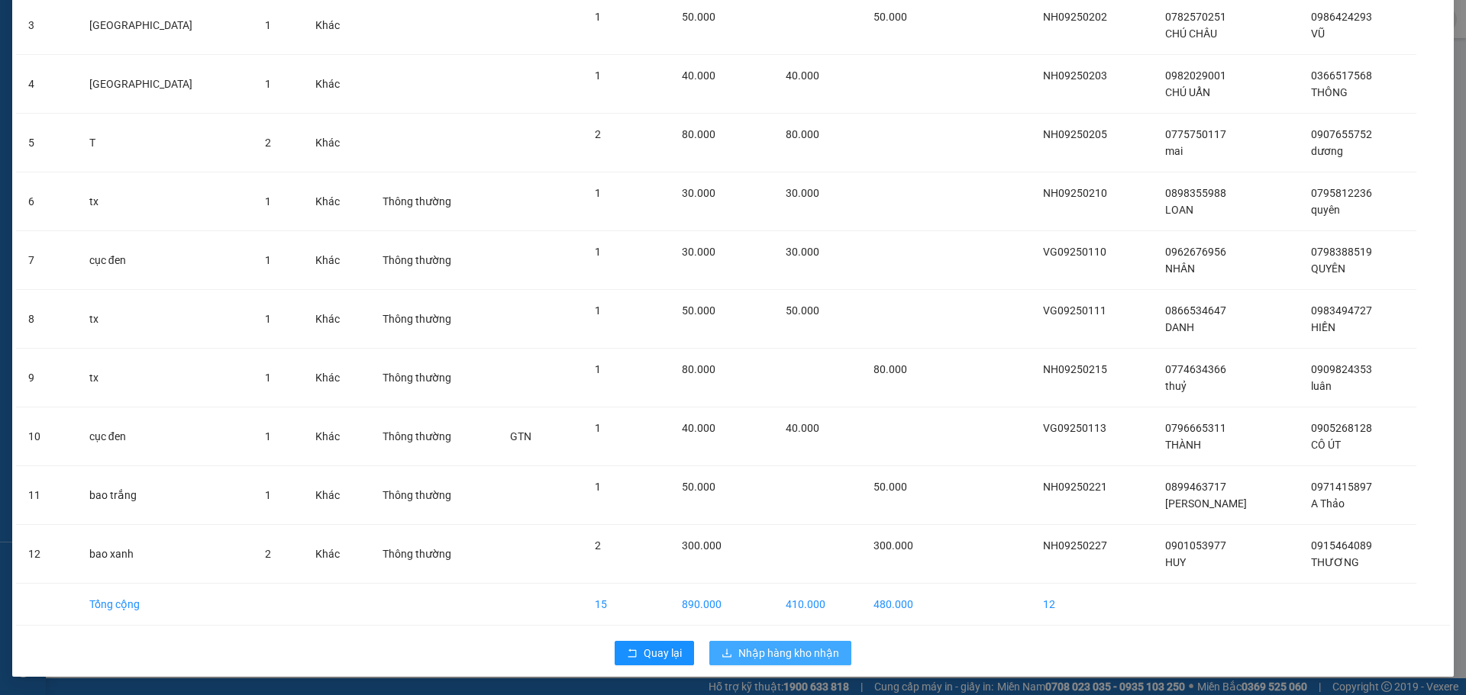
drag, startPoint x: 773, startPoint y: 657, endPoint x: 781, endPoint y: 648, distance: 11.9
click at [775, 653] on span "Nhập hàng kho nhận" at bounding box center [788, 653] width 101 height 17
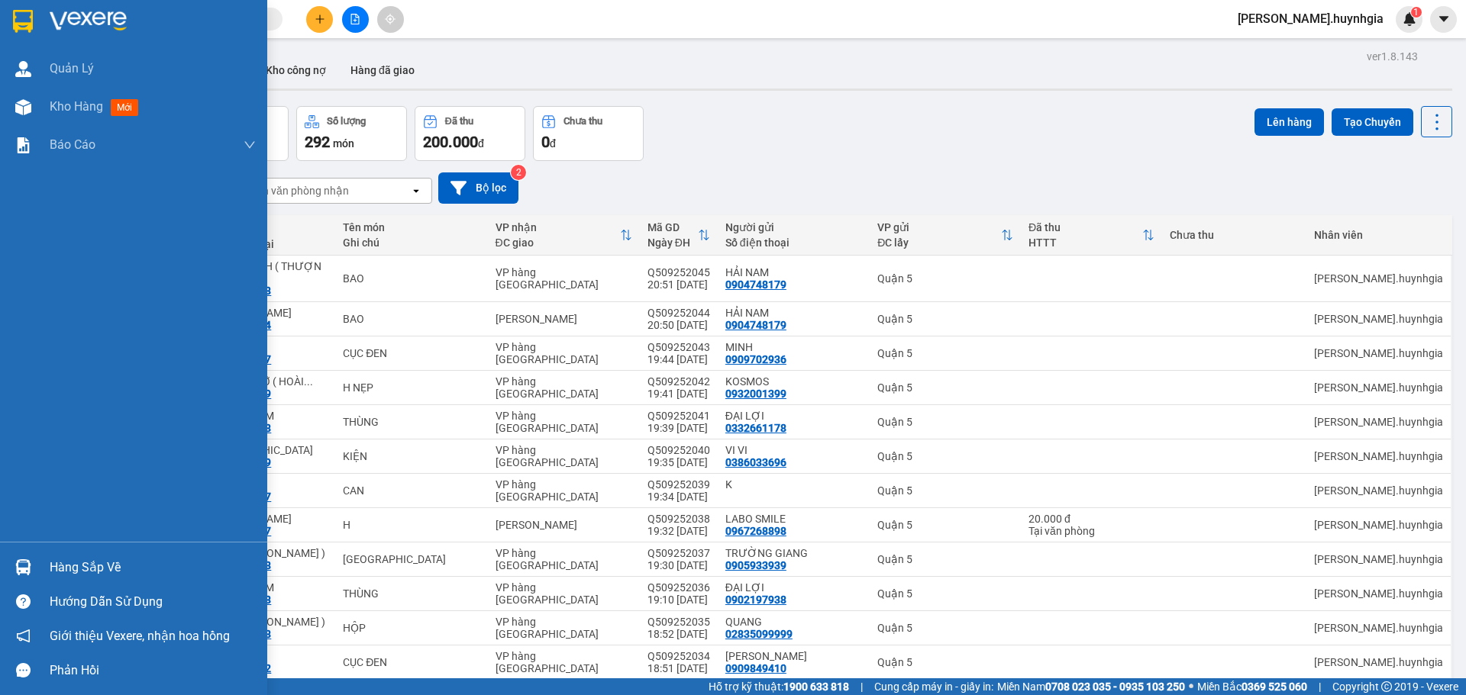
click at [105, 566] on div "Hàng sắp về" at bounding box center [153, 567] width 206 height 23
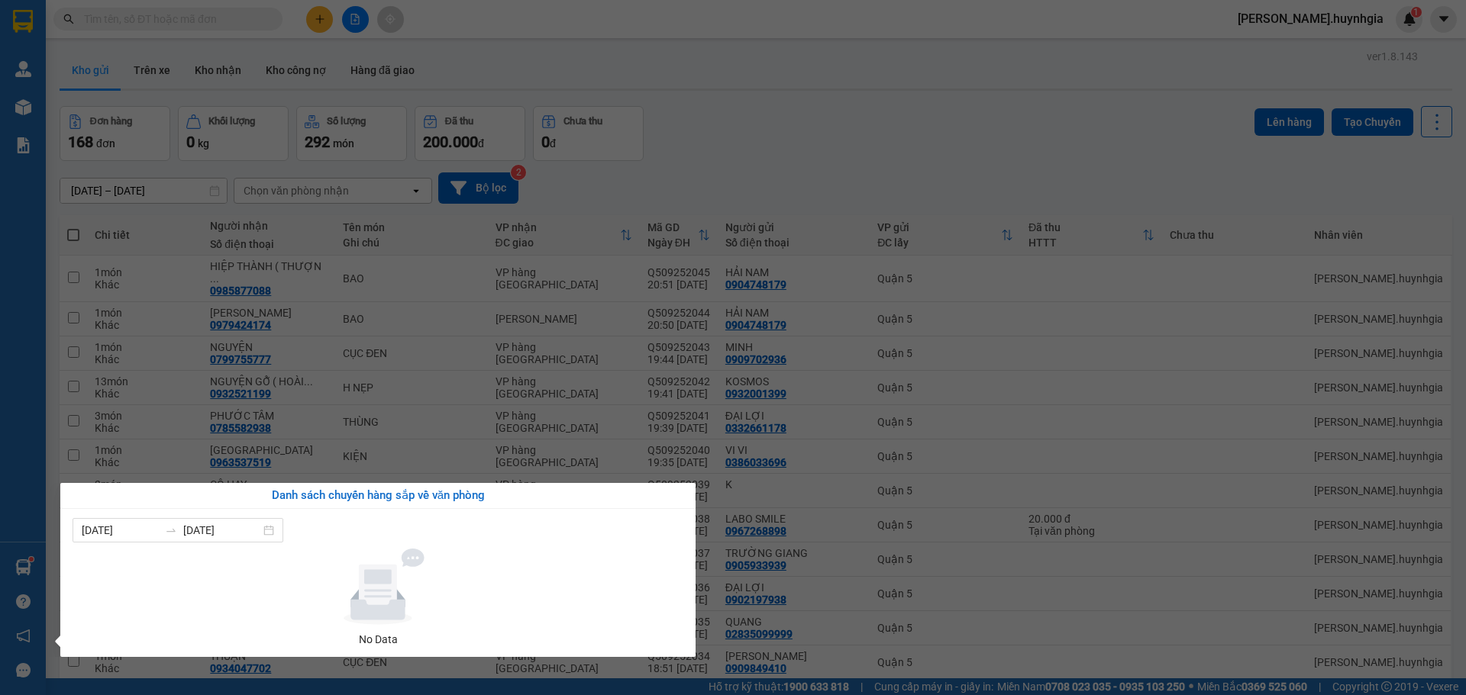
click at [22, 567] on div "Quản [PERSON_NAME] hàng mới Báo cáo Báo cáo dòng tiền (nhân viên) - mới Báo cáo…" at bounding box center [23, 347] width 46 height 695
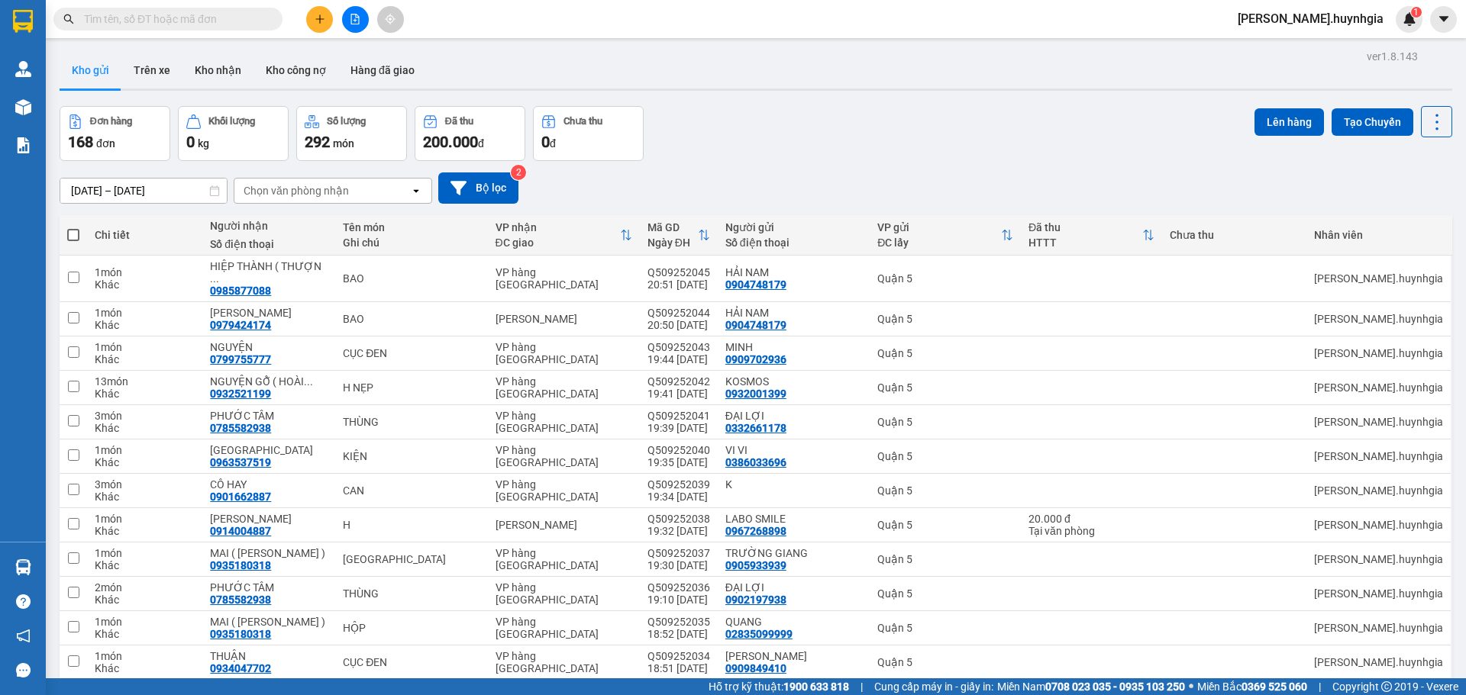
drag, startPoint x: 311, startPoint y: 194, endPoint x: 334, endPoint y: 200, distance: 23.0
click at [313, 193] on div "Chọn văn phòng nhận" at bounding box center [296, 190] width 105 height 15
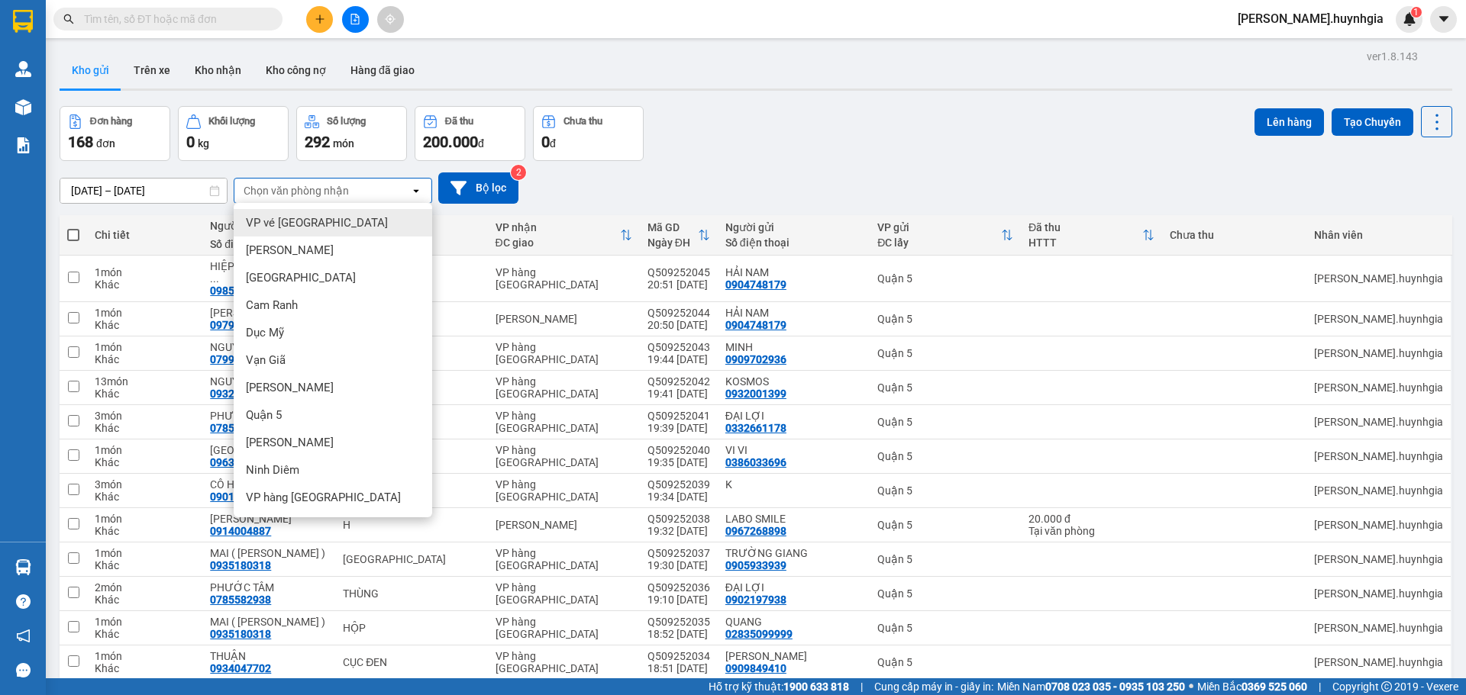
click at [332, 223] on div "VP vé [GEOGRAPHIC_DATA]" at bounding box center [333, 222] width 198 height 27
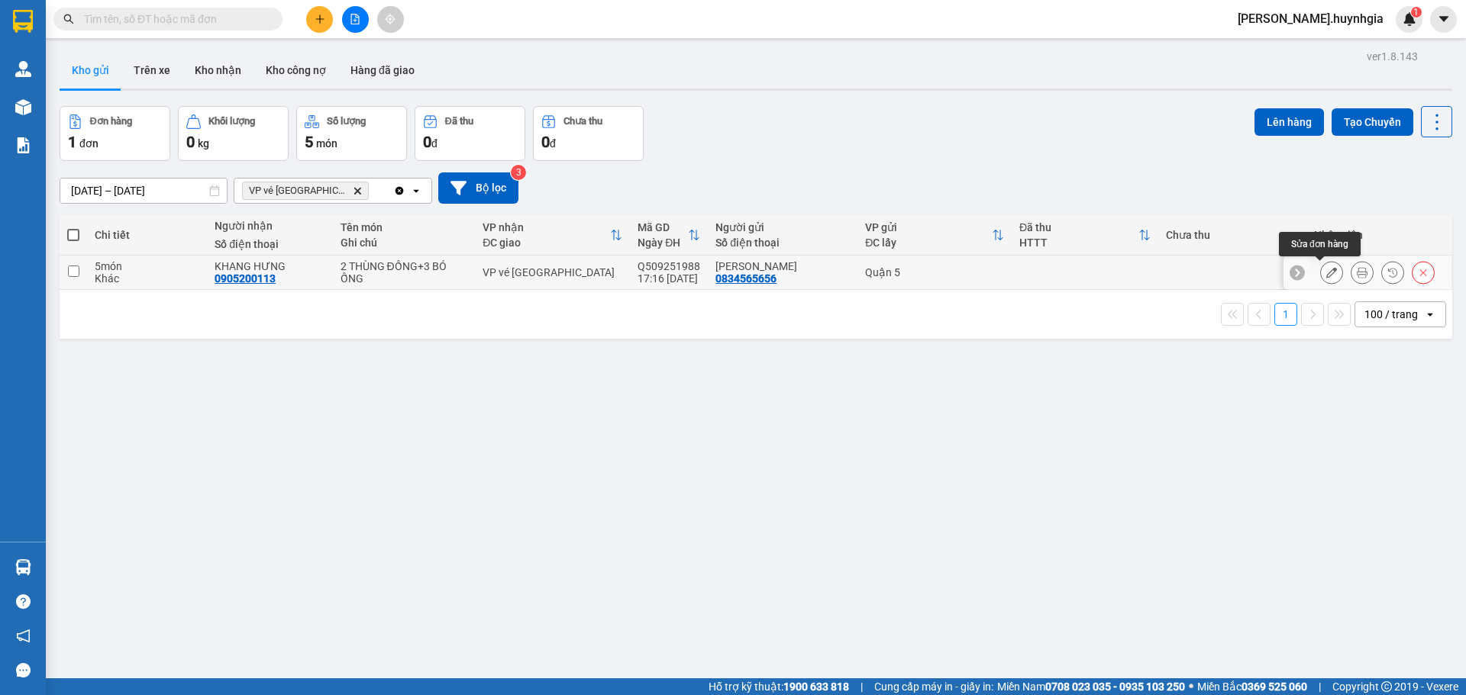
click at [1326, 269] on icon at bounding box center [1331, 272] width 11 height 11
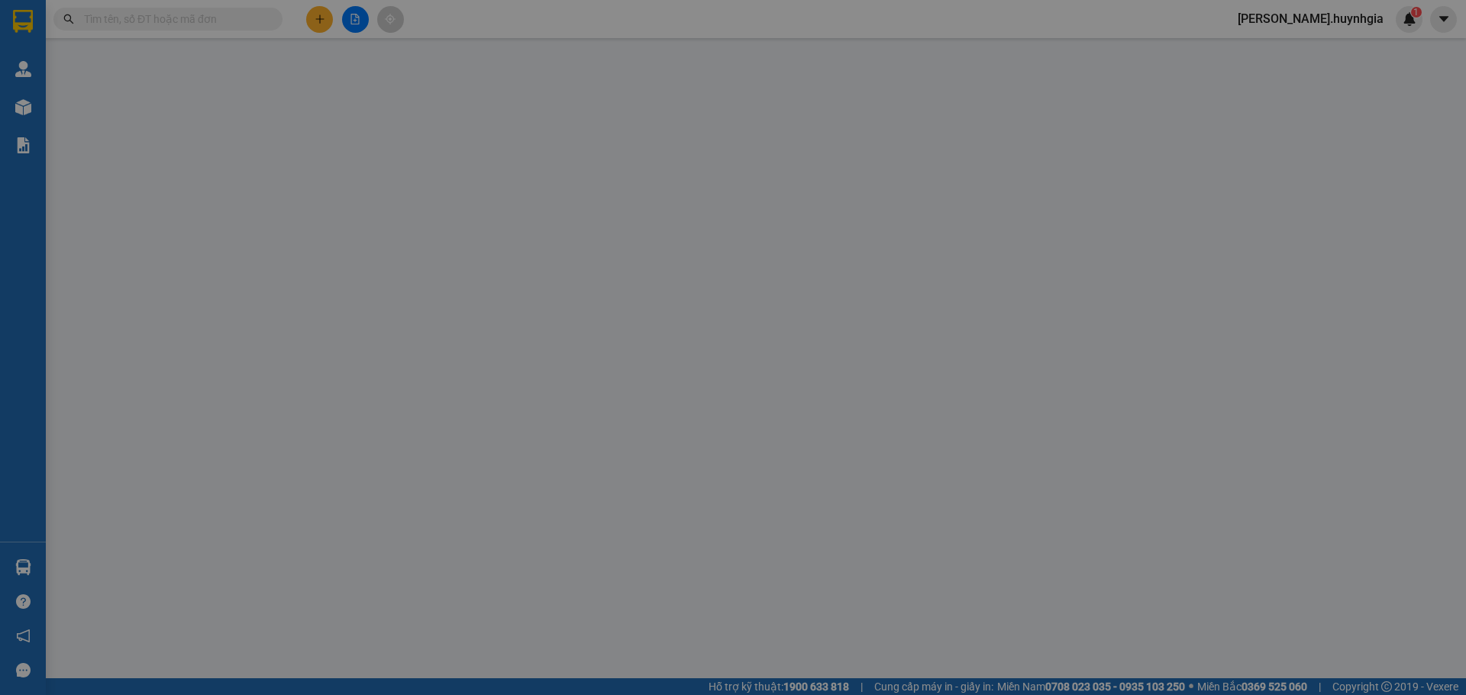
type input "0834565656"
type input "[PERSON_NAME]"
type input "0905200113"
type input "KHANG HƯNG"
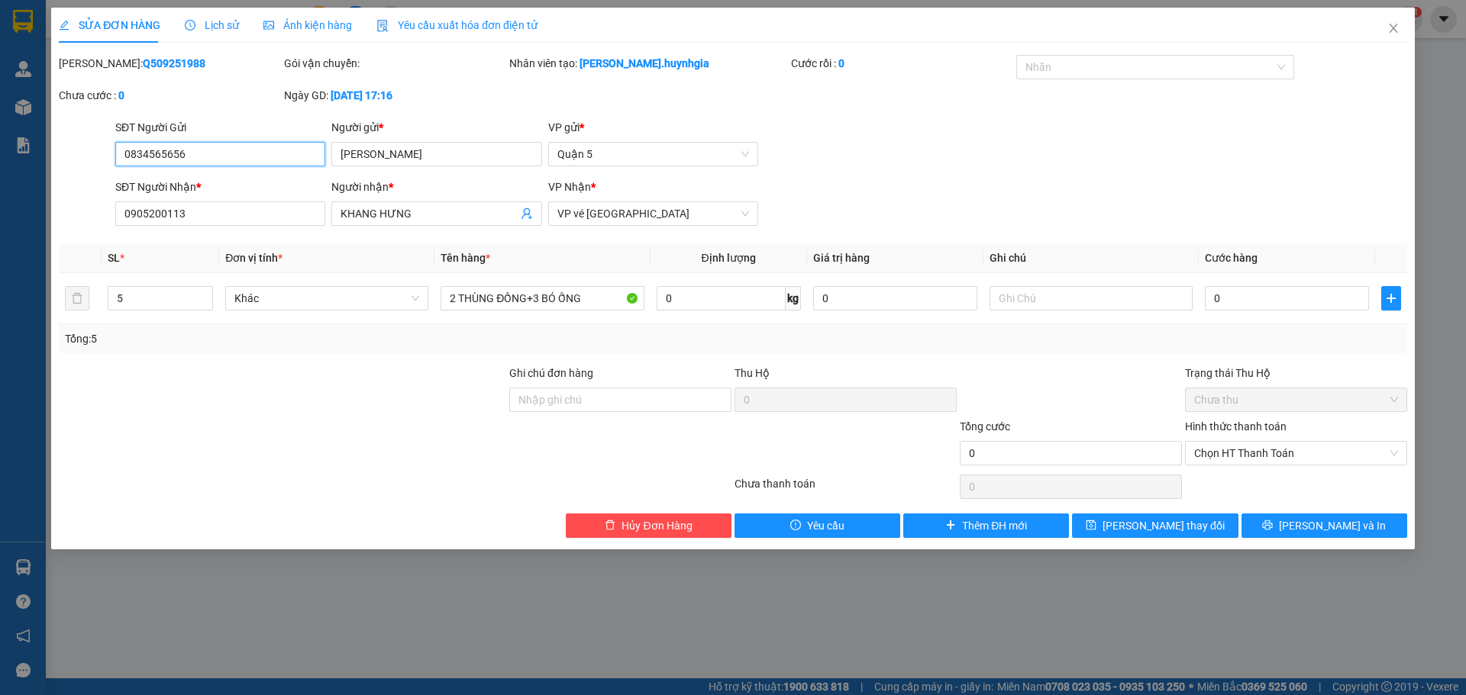
drag, startPoint x: 644, startPoint y: 211, endPoint x: 647, endPoint y: 226, distance: 14.8
click at [646, 212] on span "VP vé [GEOGRAPHIC_DATA]" at bounding box center [653, 213] width 192 height 23
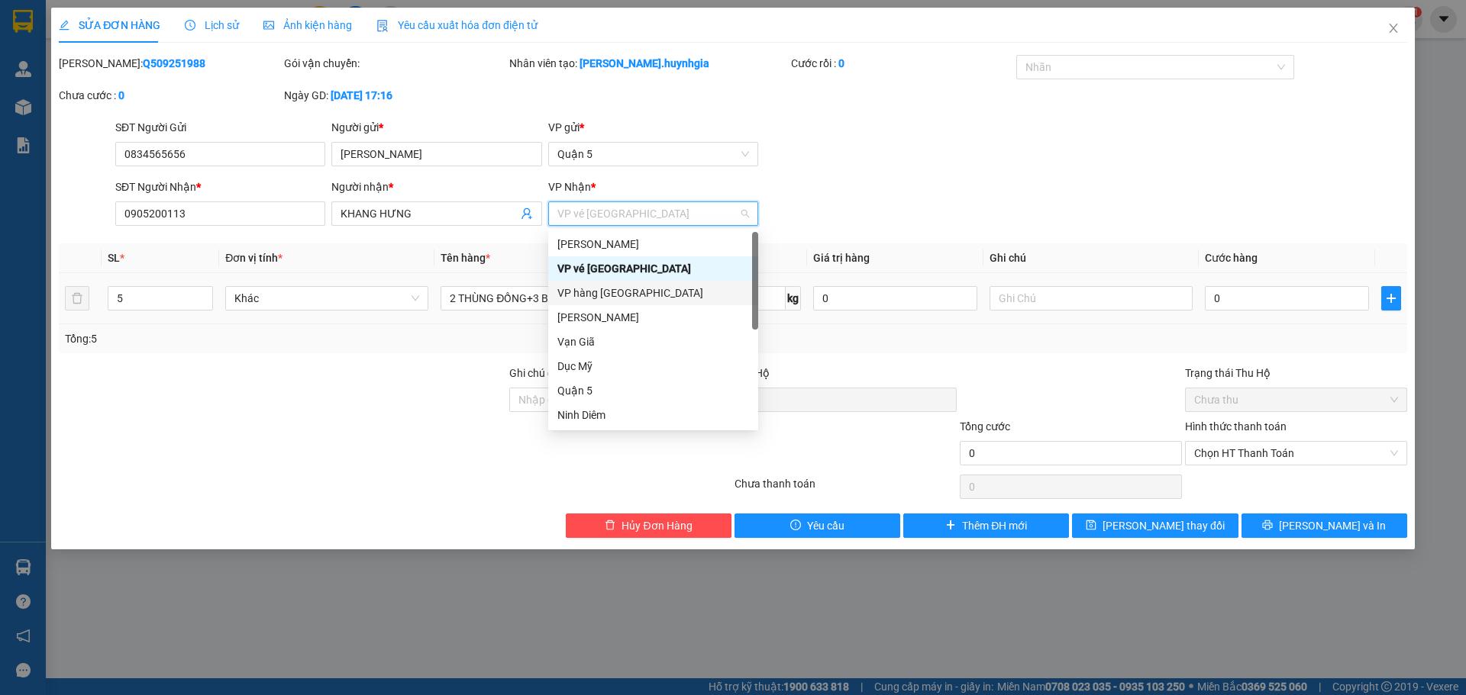
click at [635, 299] on div "VP hàng [GEOGRAPHIC_DATA]" at bounding box center [653, 293] width 192 height 17
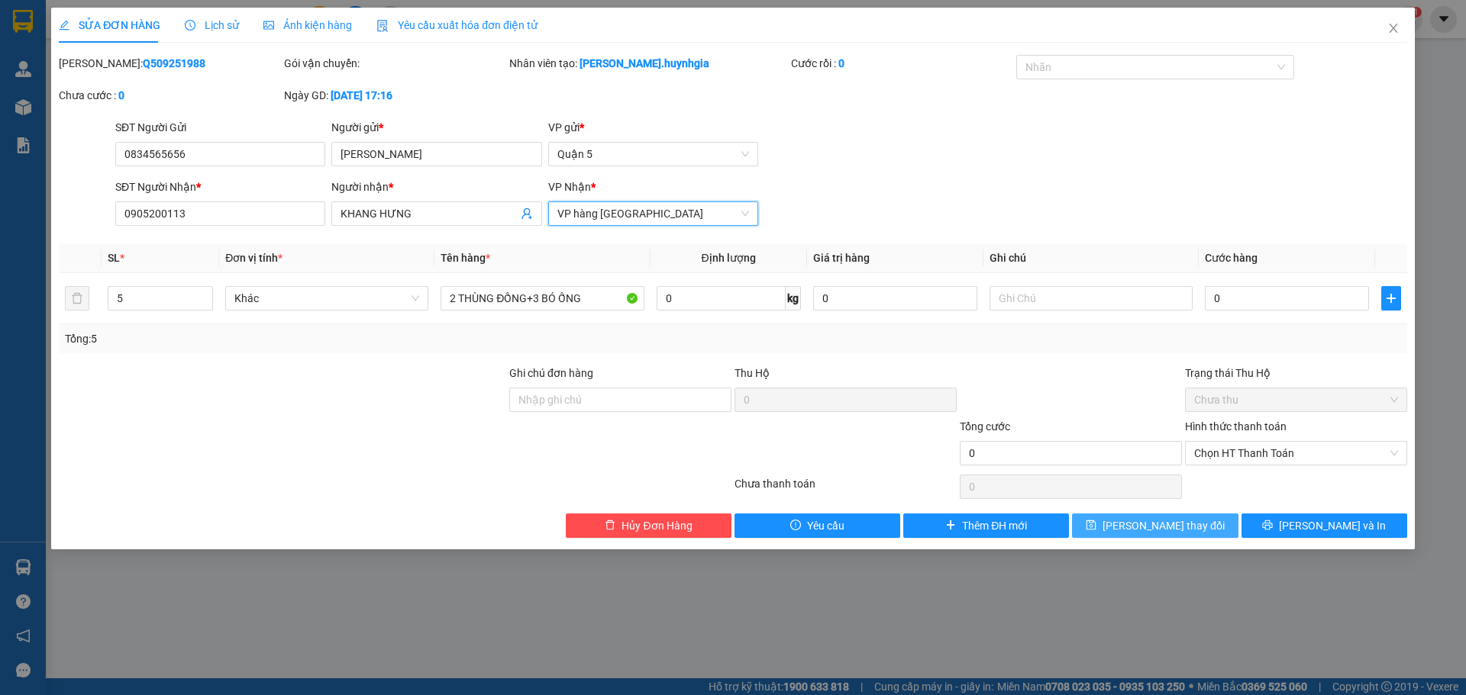
click at [1150, 524] on span "[PERSON_NAME] thay đổi" at bounding box center [1163, 526] width 122 height 17
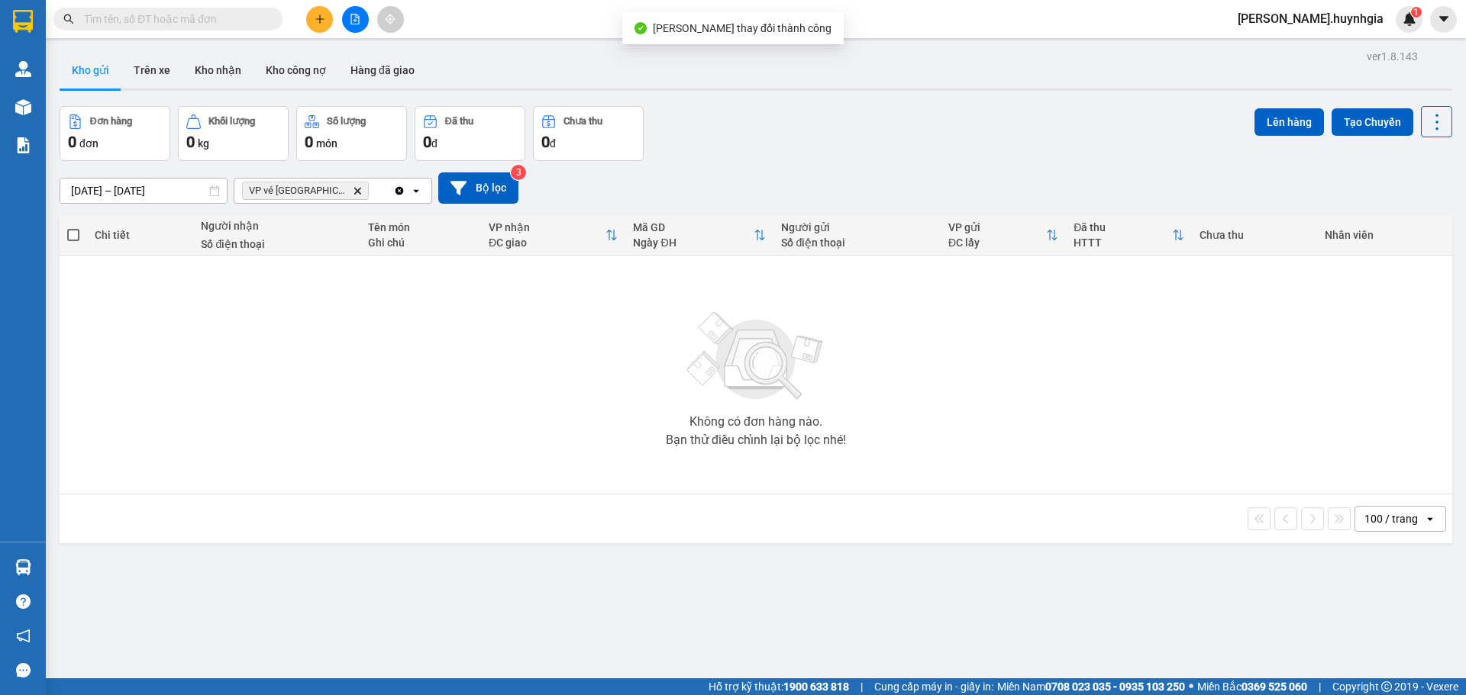
drag, startPoint x: 334, startPoint y: 187, endPoint x: 331, endPoint y: 245, distance: 58.1
click at [353, 189] on icon "Delete" at bounding box center [357, 190] width 9 height 9
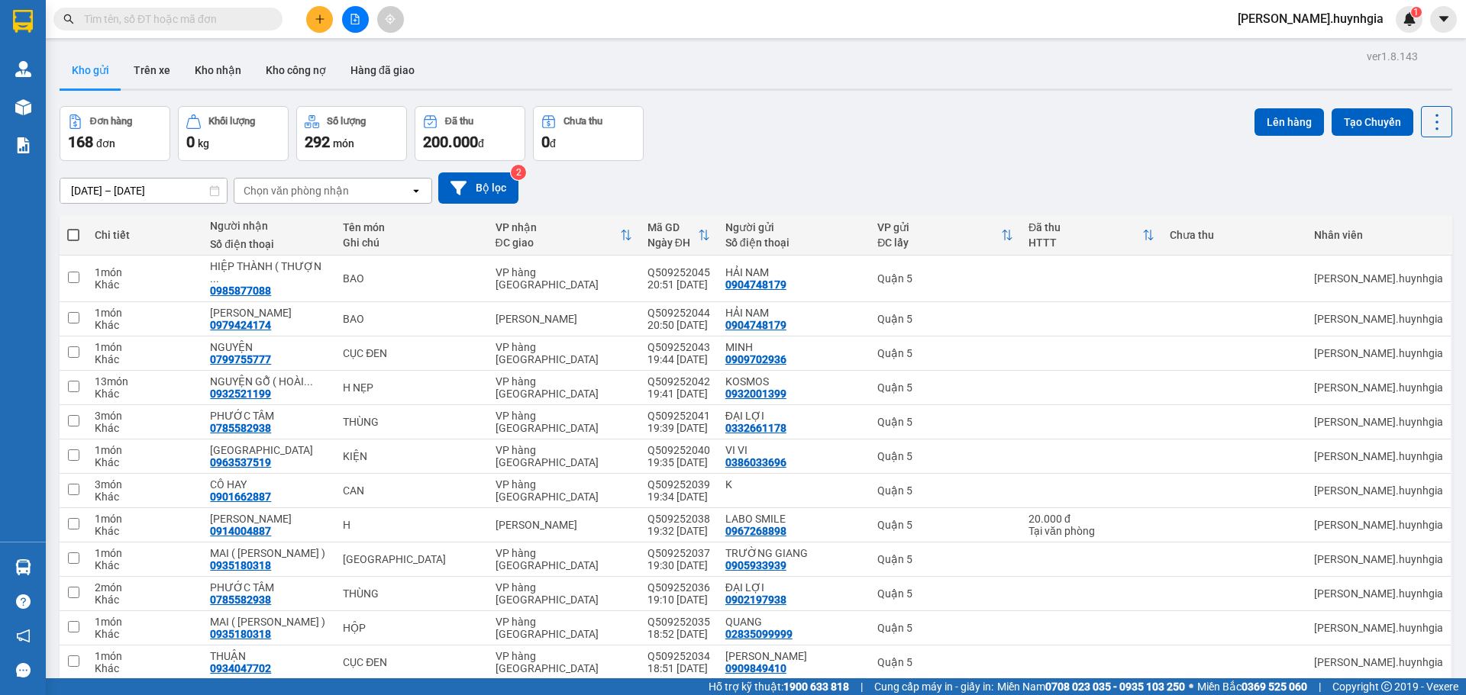
drag, startPoint x: 411, startPoint y: 173, endPoint x: 420, endPoint y: 182, distance: 11.9
click at [415, 175] on div "[DATE] – [DATE] Press the down arrow key to interact with the calendar and sele…" at bounding box center [756, 188] width 1392 height 31
click at [388, 185] on div "Chọn văn phòng nhận" at bounding box center [322, 191] width 176 height 24
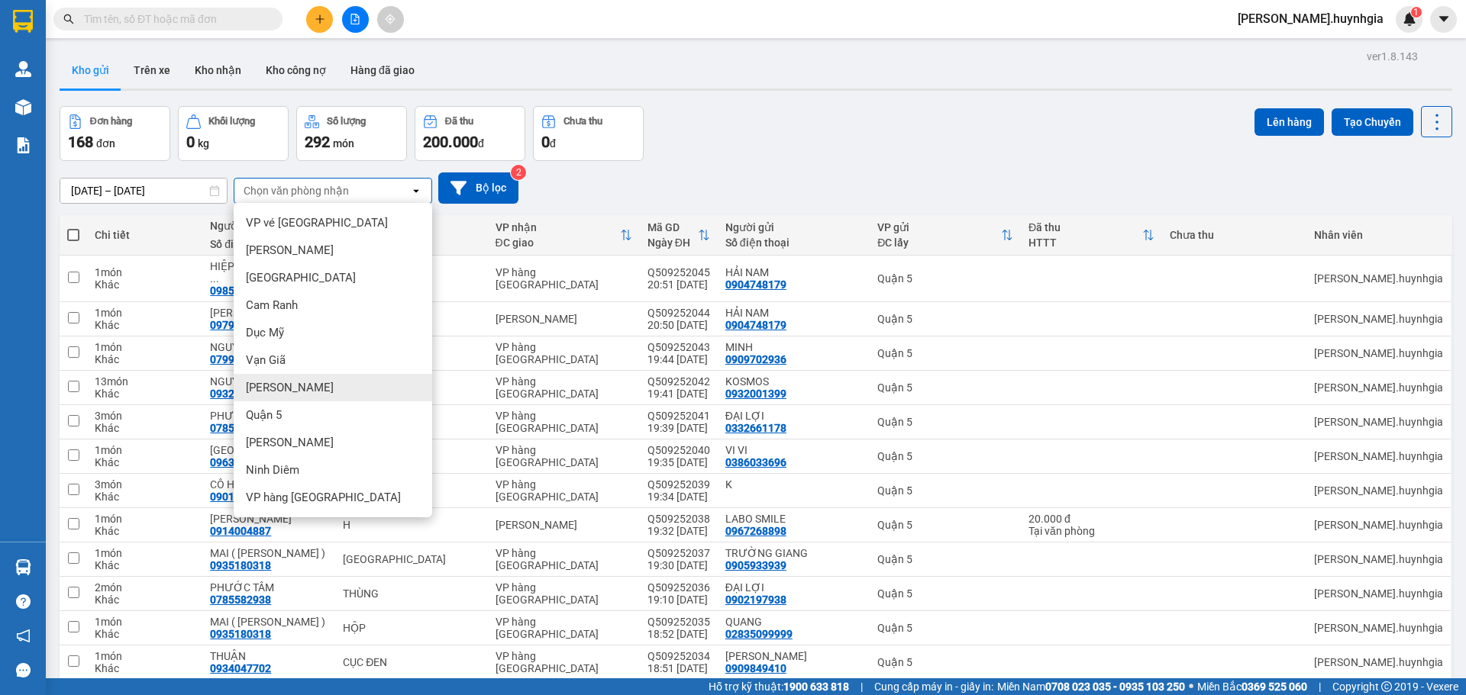
drag, startPoint x: 298, startPoint y: 385, endPoint x: 354, endPoint y: 418, distance: 65.3
click at [302, 388] on span "[PERSON_NAME]" at bounding box center [290, 387] width 88 height 15
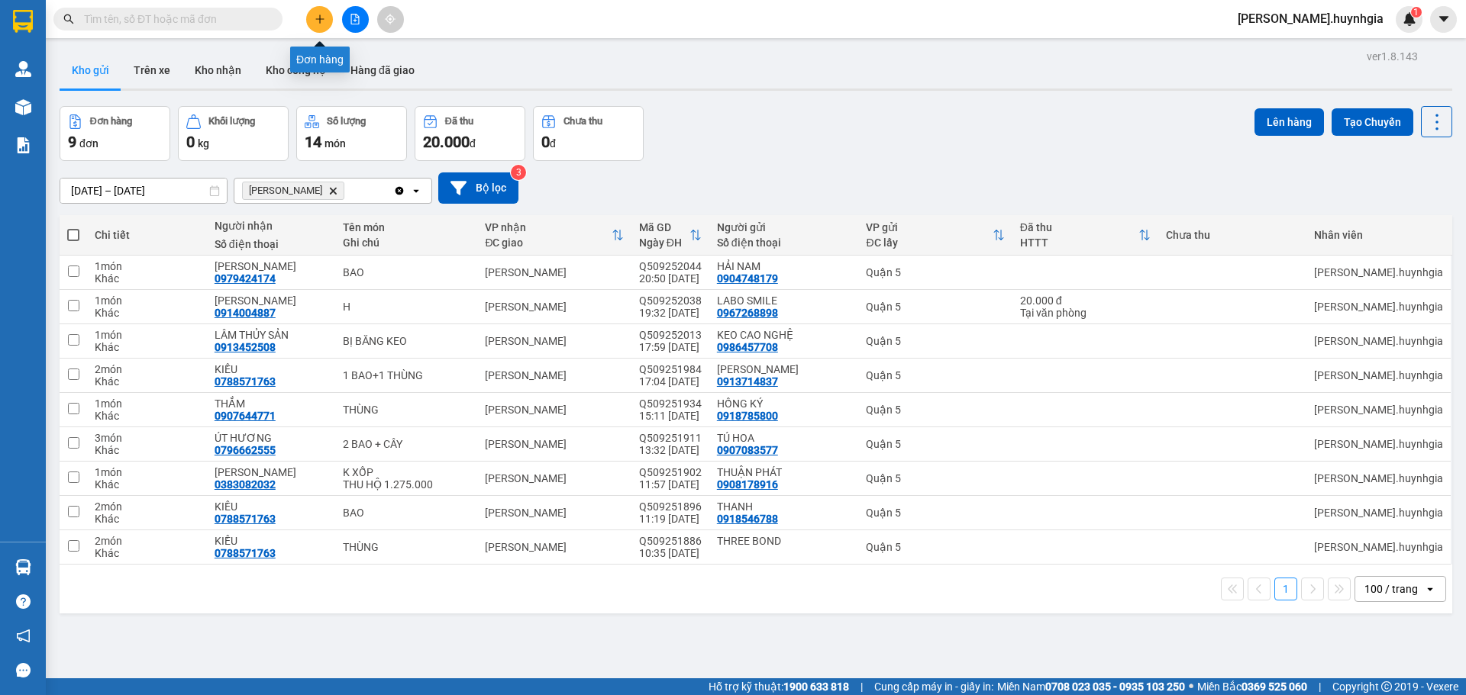
click at [311, 18] on button at bounding box center [319, 19] width 27 height 27
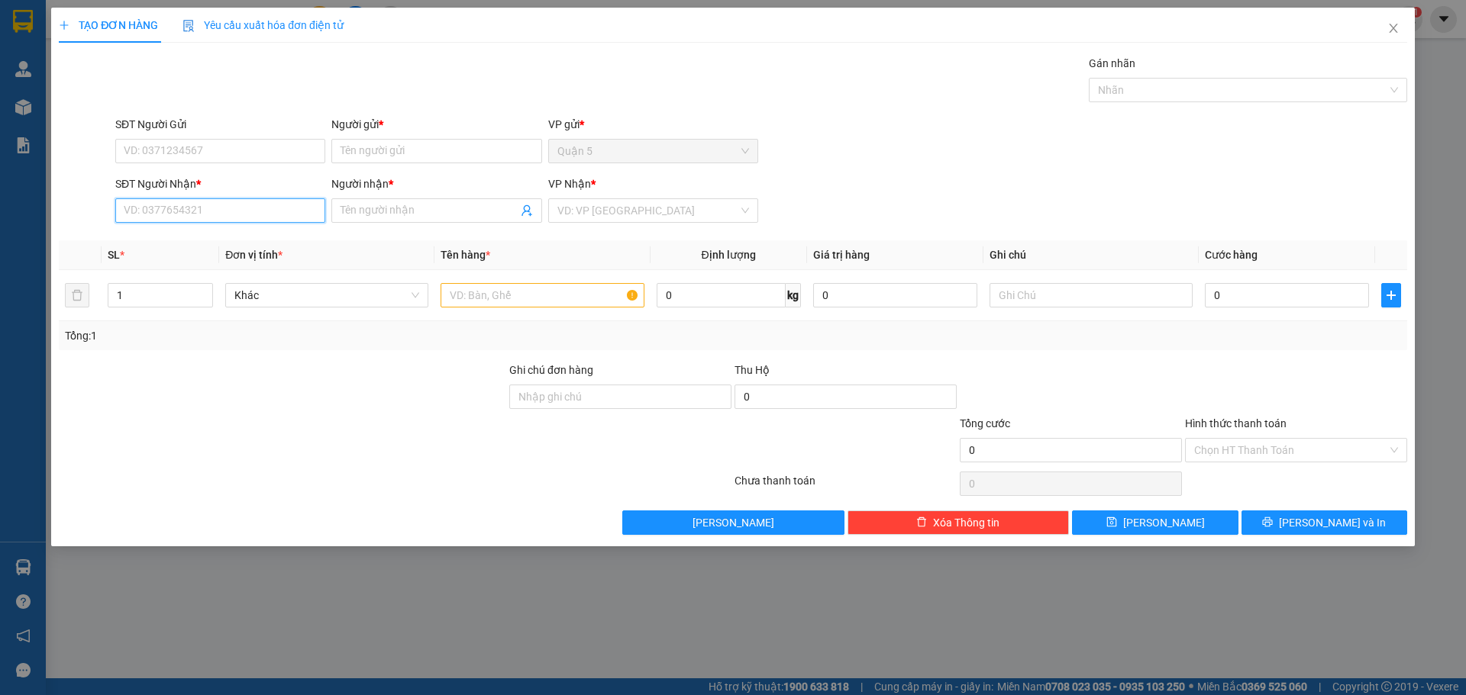
click at [269, 211] on input "SĐT Người Nhận *" at bounding box center [220, 210] width 210 height 24
drag, startPoint x: 198, startPoint y: 240, endPoint x: 421, endPoint y: 211, distance: 224.9
click at [203, 235] on div "0903502808 - CẨN" at bounding box center [220, 241] width 192 height 17
type input "0903502808"
type input "CẨN"
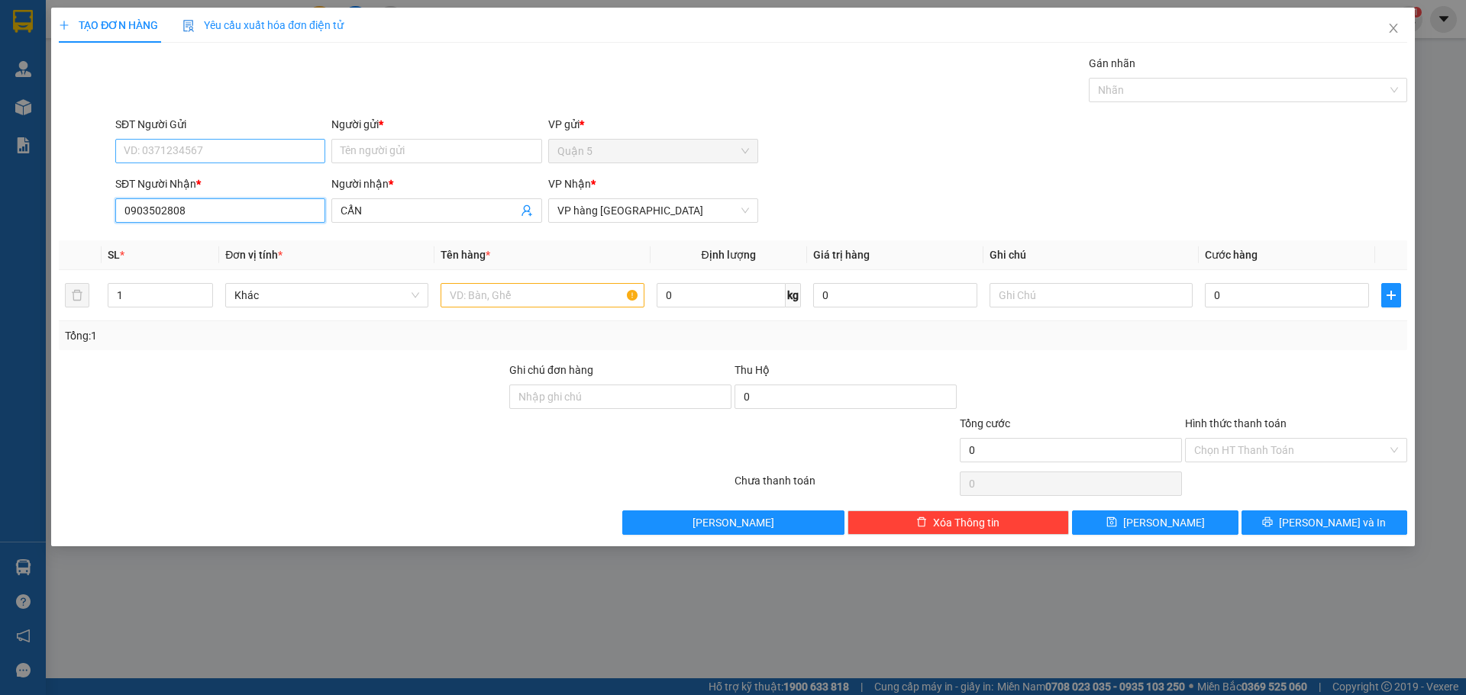
type input "0903502808"
drag, startPoint x: 220, startPoint y: 153, endPoint x: 302, endPoint y: 194, distance: 92.2
click at [226, 153] on input "SĐT Người Gửi" at bounding box center [220, 151] width 210 height 24
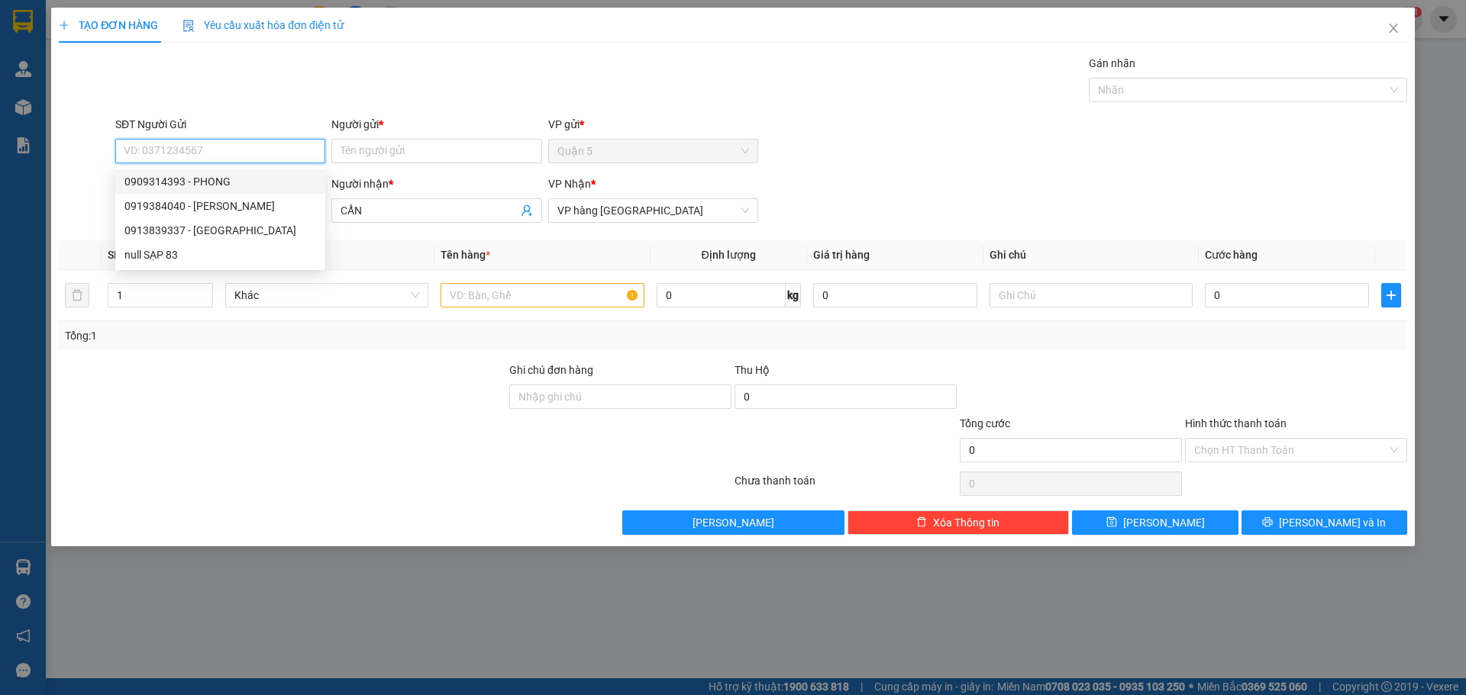
drag, startPoint x: 227, startPoint y: 182, endPoint x: 391, endPoint y: 264, distance: 183.7
click at [227, 181] on div "0909314393 - PHONG" at bounding box center [220, 181] width 192 height 17
type input "0909314393"
type input "PHONG"
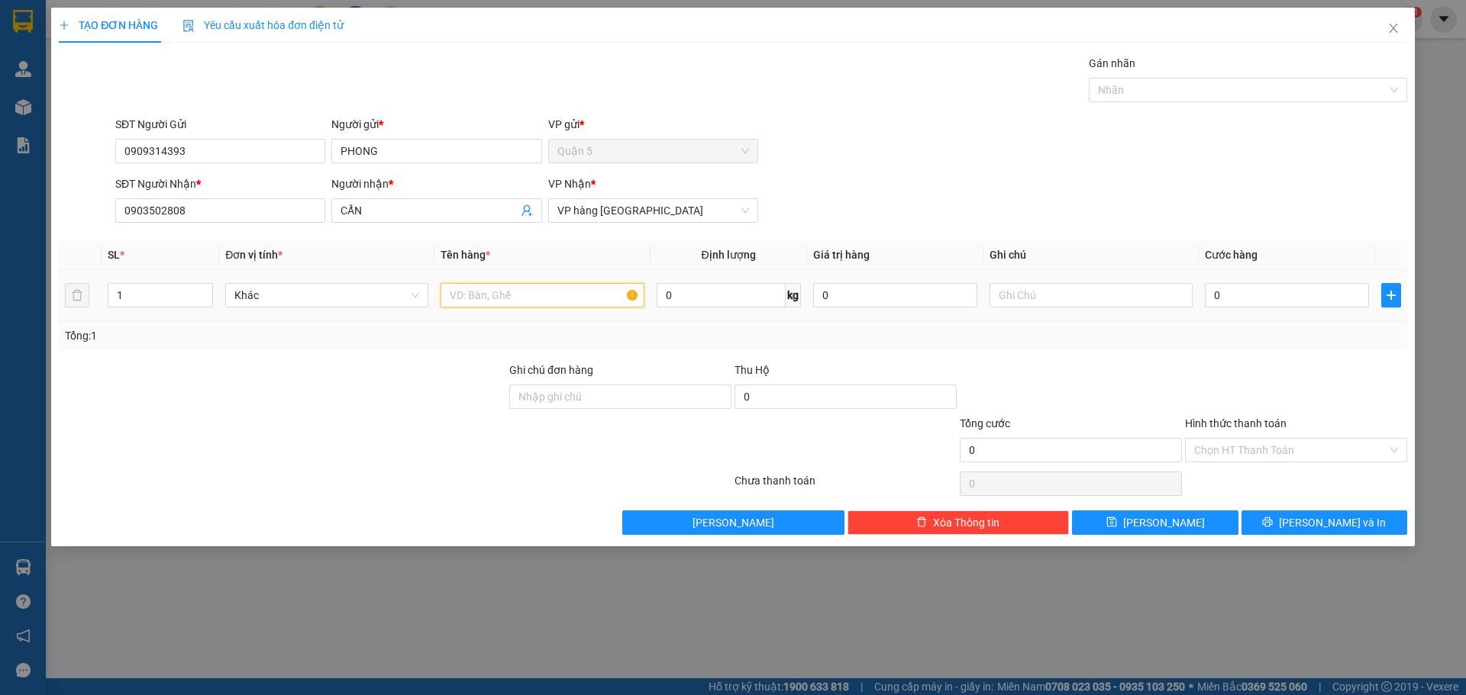
drag, startPoint x: 466, startPoint y: 289, endPoint x: 453, endPoint y: 308, distance: 23.7
click at [469, 289] on input "text" at bounding box center [541, 295] width 203 height 24
type input "XE ĐẠP"
click at [1203, 291] on td "0" at bounding box center [1286, 295] width 176 height 51
click at [1207, 291] on input "0" at bounding box center [1287, 295] width 164 height 24
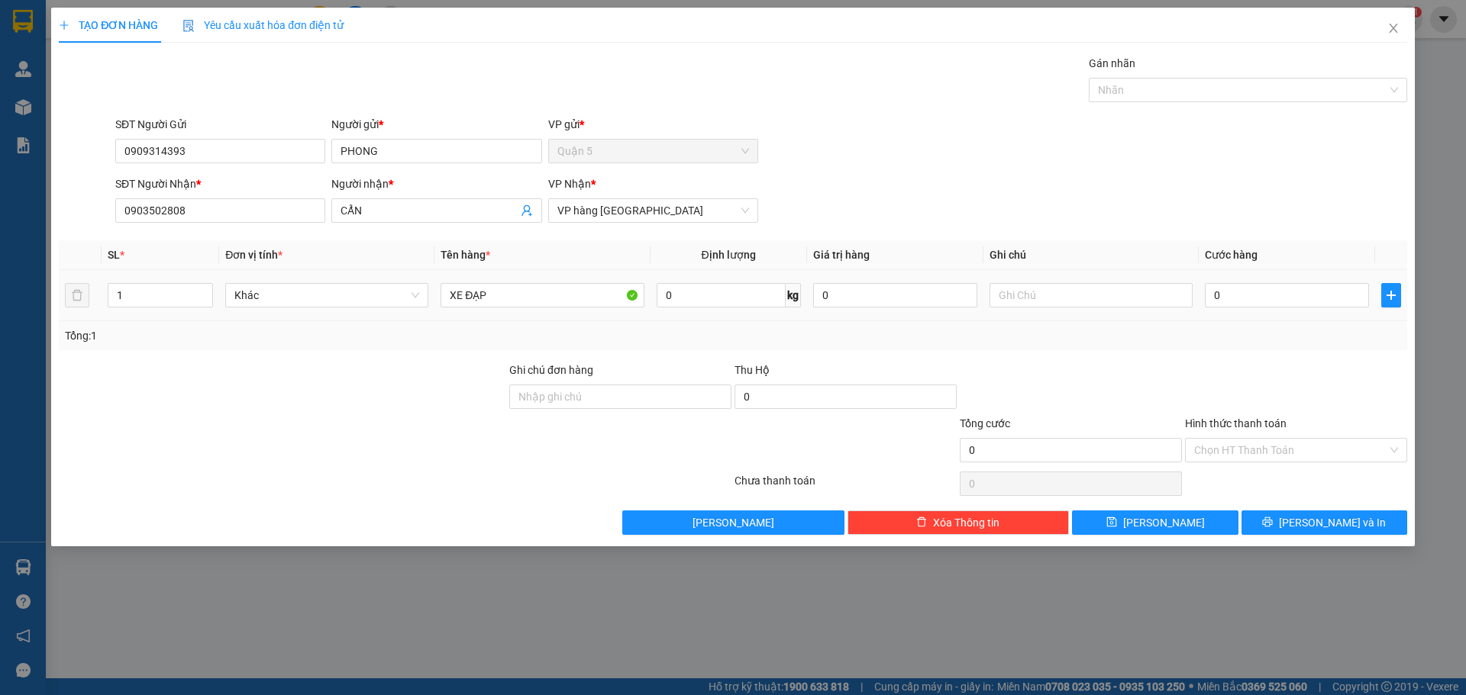
click at [1203, 295] on td "0" at bounding box center [1286, 295] width 176 height 51
click at [1205, 295] on input "0" at bounding box center [1287, 295] width 164 height 24
click at [1205, 297] on input "0" at bounding box center [1287, 295] width 164 height 24
type input "10"
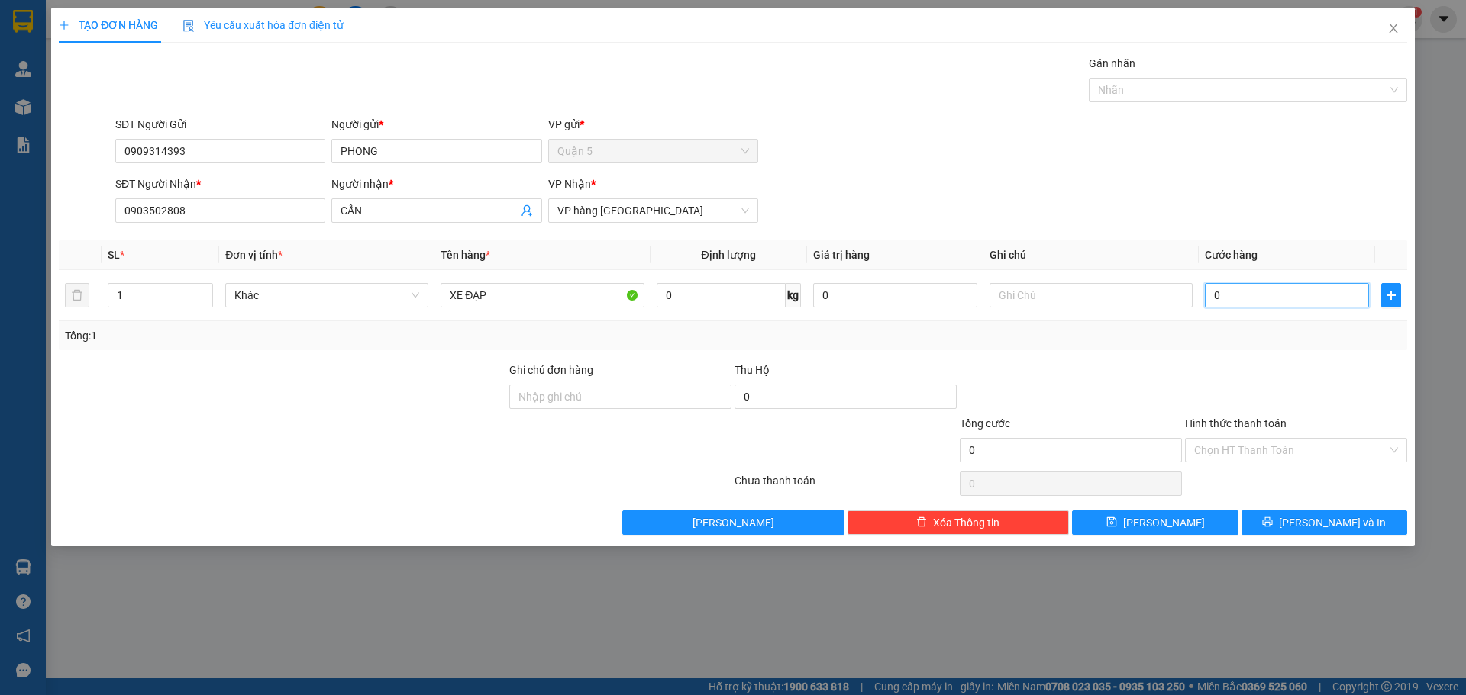
type input "10"
type input "150"
type input "150.000"
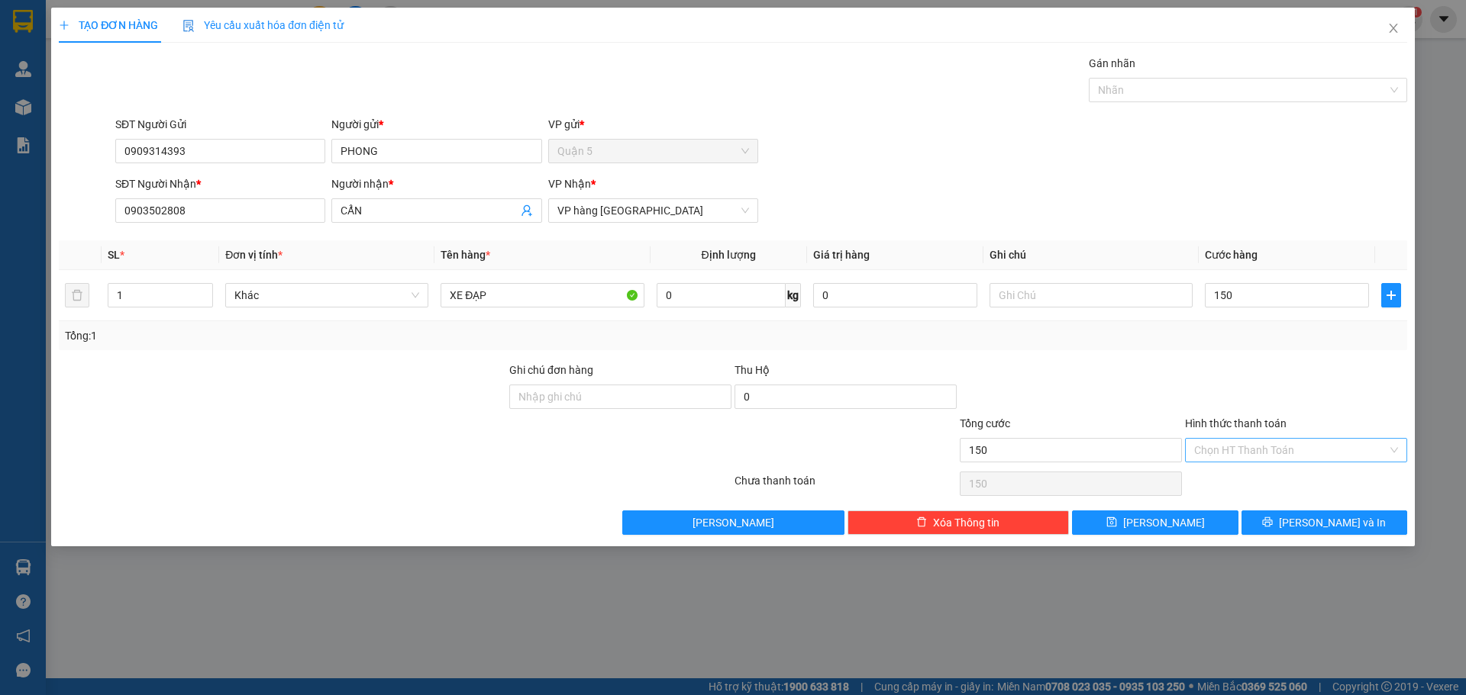
type input "150.000"
click at [1225, 453] on input "Hình thức thanh toán" at bounding box center [1290, 450] width 193 height 23
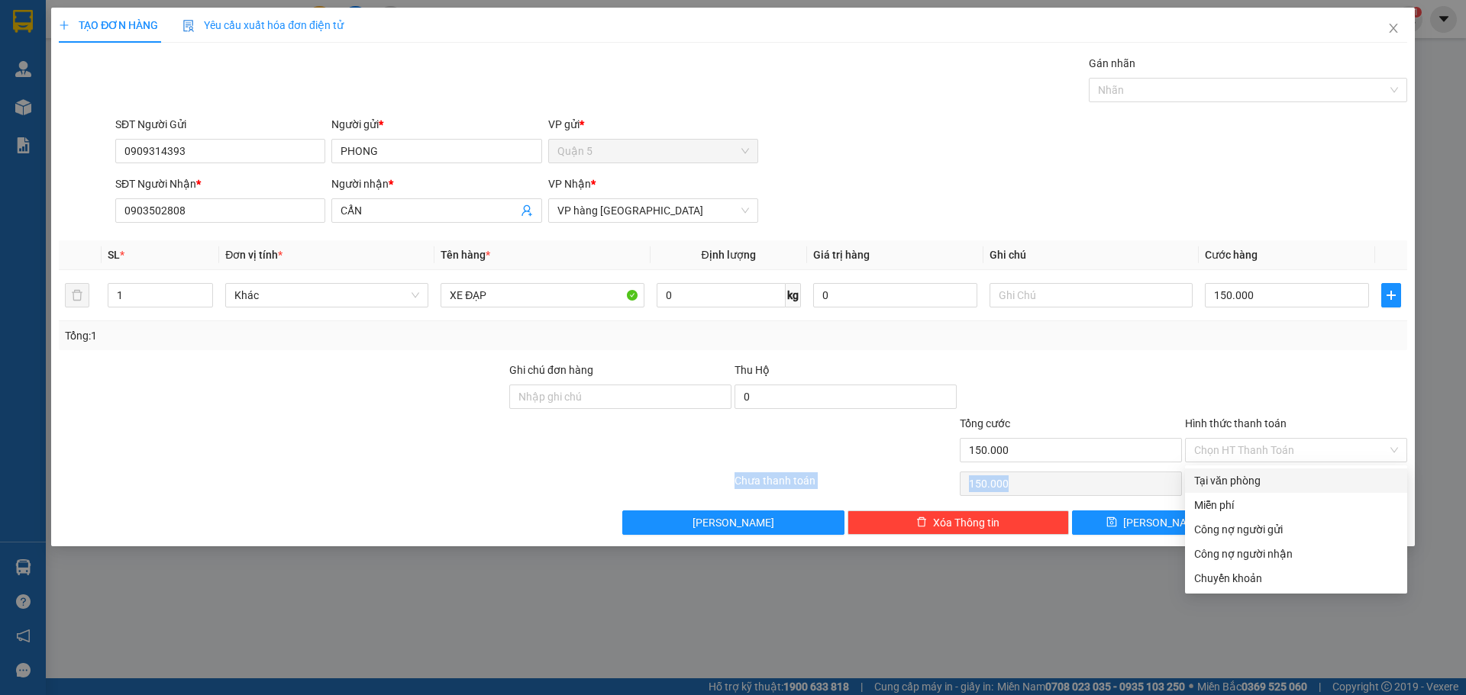
drag, startPoint x: 1253, startPoint y: 465, endPoint x: 1254, endPoint y: 487, distance: 22.2
click at [1251, 486] on div "Transit Pickup Surcharge Ids Transit Deliver Surcharge Ids Transit Deliver Surc…" at bounding box center [733, 295] width 1348 height 480
click at [1251, 451] on input "Hình thức thanh toán" at bounding box center [1290, 450] width 193 height 23
drag, startPoint x: 1257, startPoint y: 477, endPoint x: 1442, endPoint y: 612, distance: 228.9
click at [1270, 486] on div "Tại văn phòng" at bounding box center [1296, 481] width 204 height 17
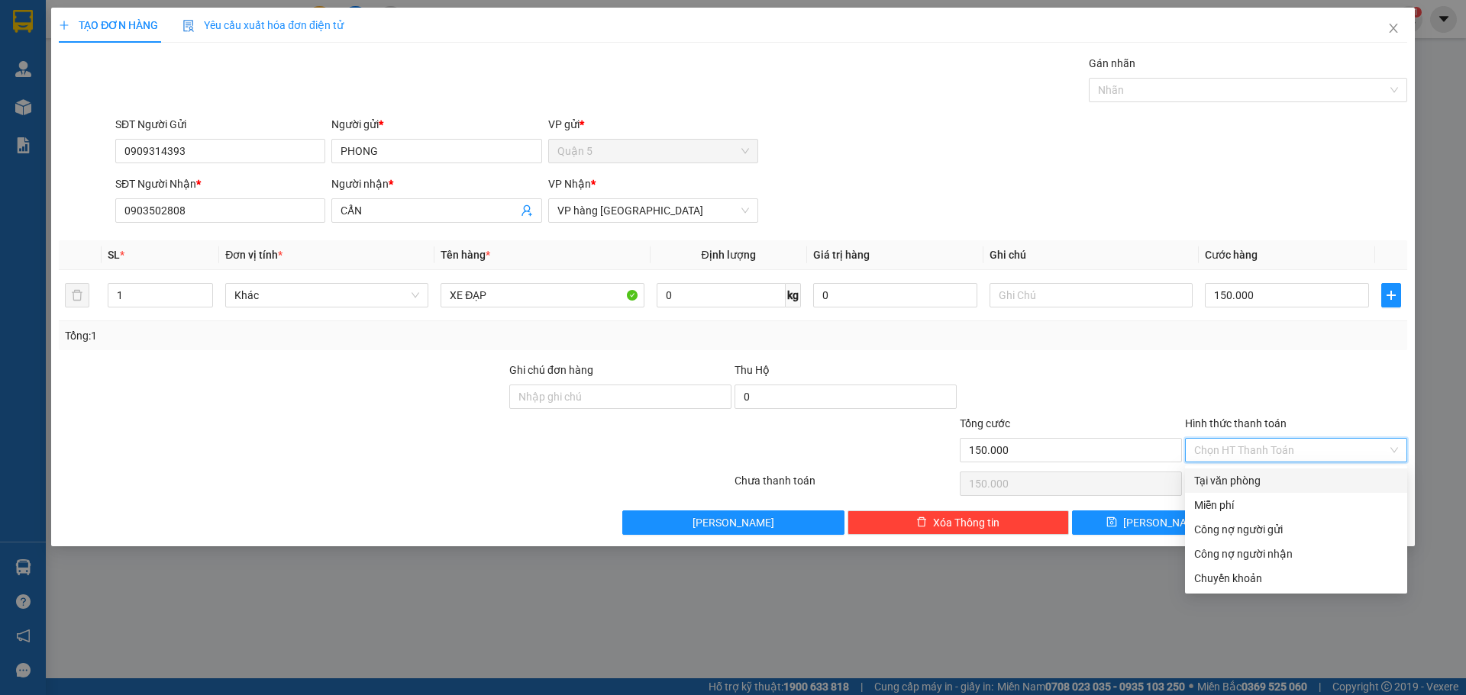
type input "0"
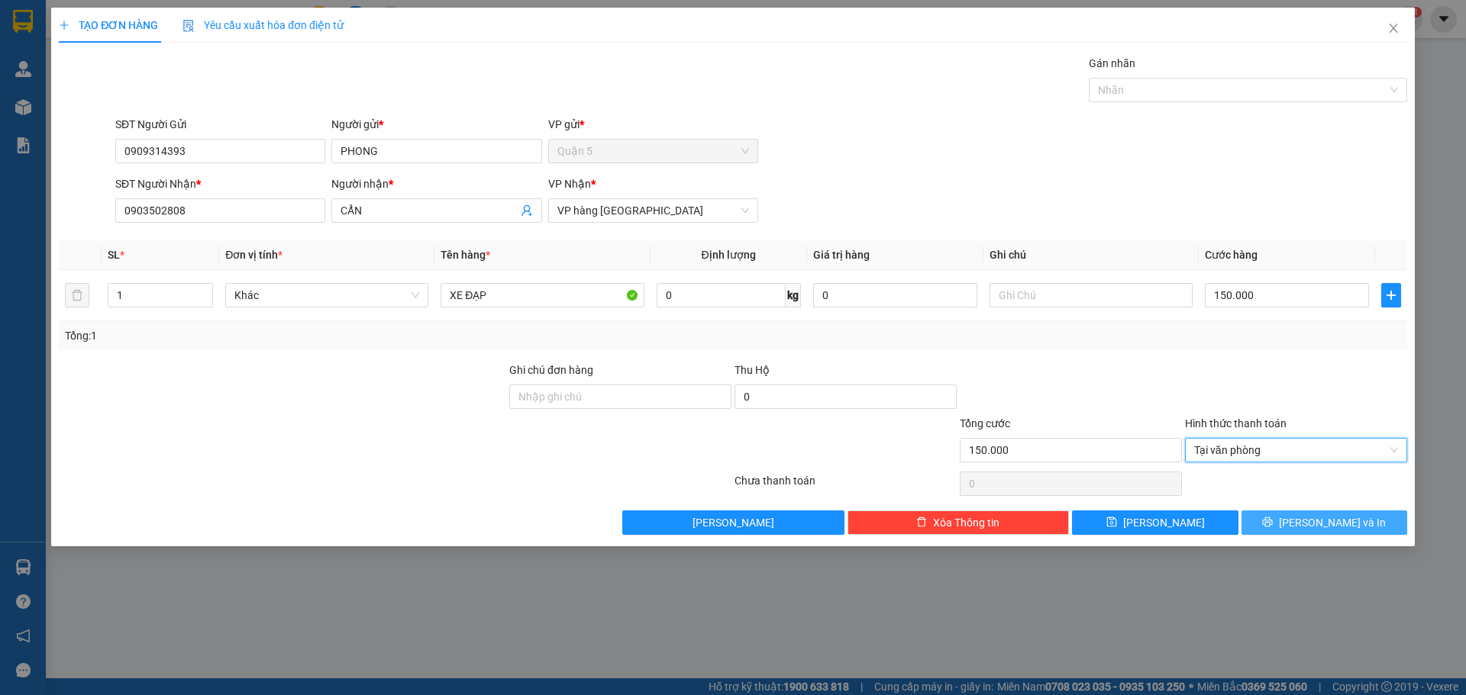
drag, startPoint x: 1302, startPoint y: 511, endPoint x: 1305, endPoint y: 527, distance: 17.2
click at [1305, 527] on div "Transit Pickup Surcharge Ids Transit Deliver Surcharge Ids Transit Deliver Surc…" at bounding box center [733, 295] width 1348 height 480
click at [1306, 527] on button "[PERSON_NAME] và In" at bounding box center [1324, 523] width 166 height 24
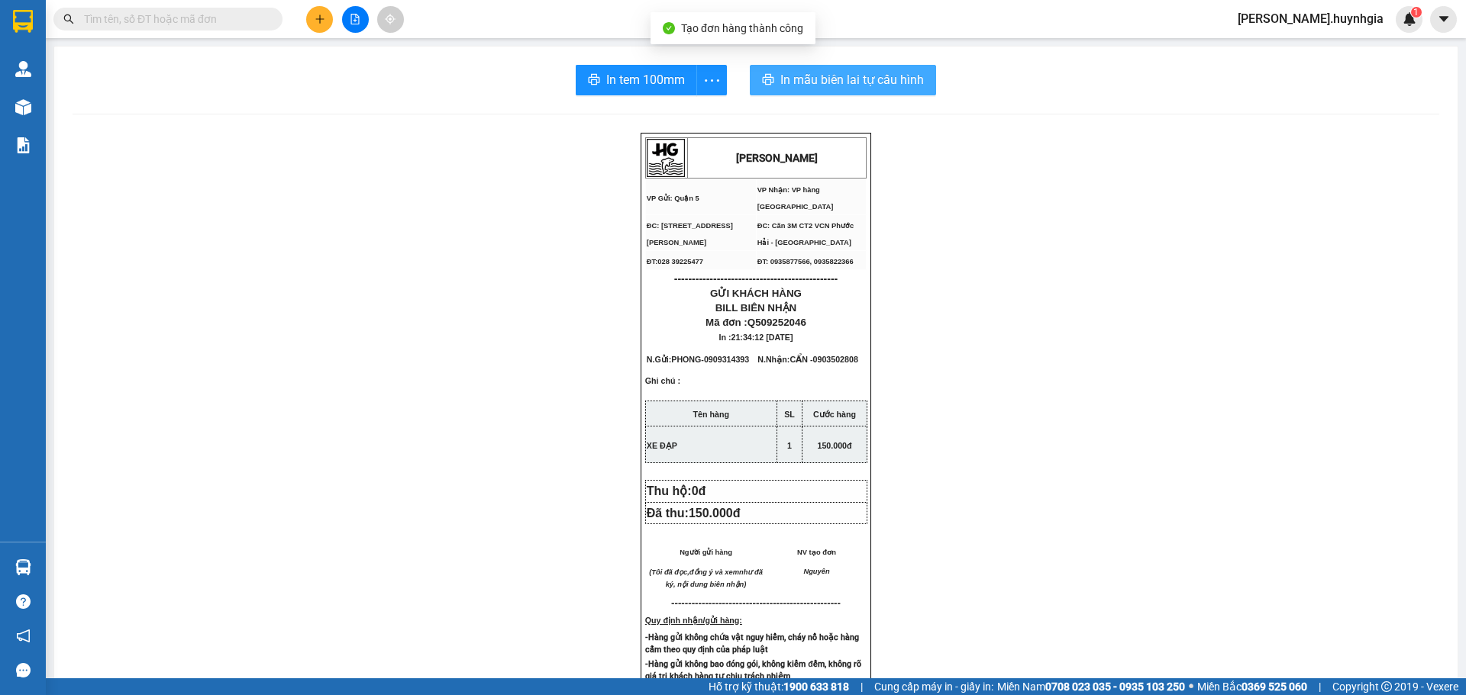
drag, startPoint x: 804, startPoint y: 76, endPoint x: 904, endPoint y: 100, distance: 102.9
click at [811, 72] on span "In mẫu biên lai tự cấu hình" at bounding box center [852, 79] width 144 height 19
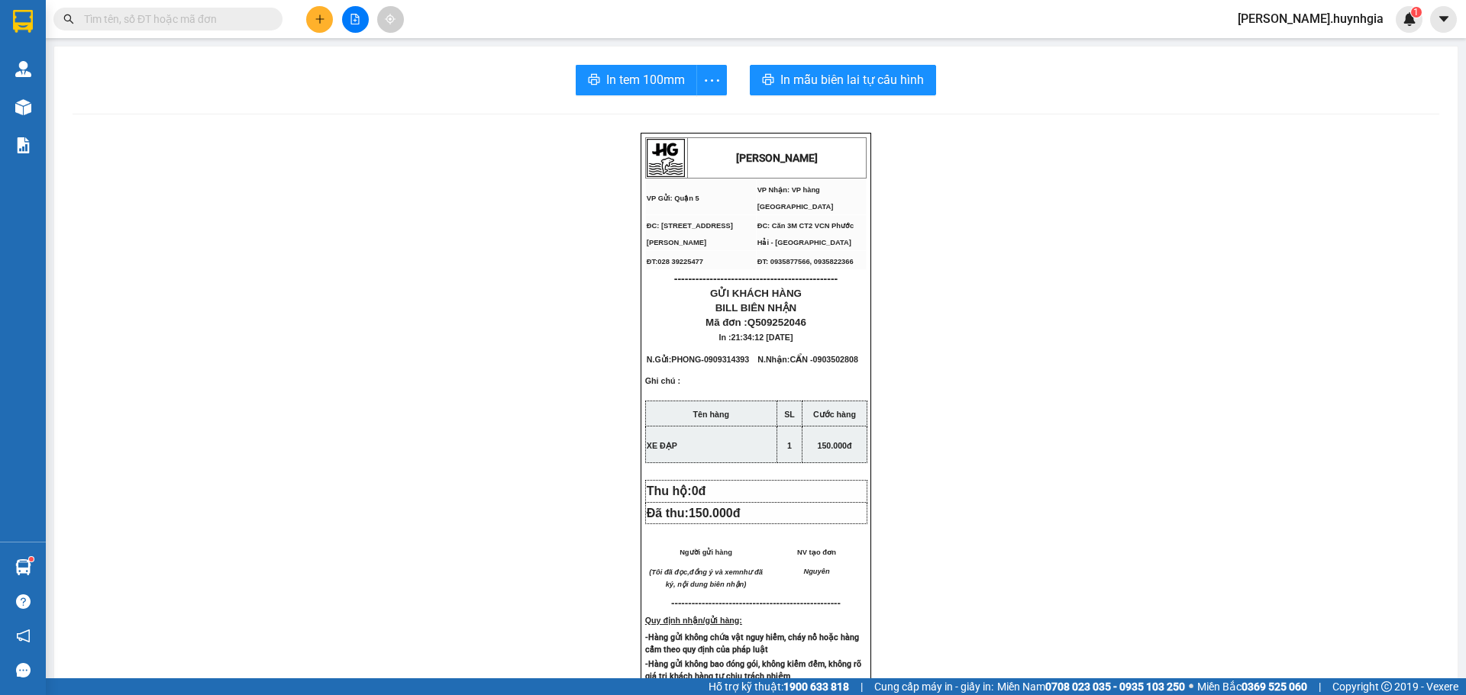
click at [671, 102] on div "In tem 100mm In mẫu biên lai tự cấu hình [PERSON_NAME] VP Gửi: Quận 5 VP Nhận…" at bounding box center [755, 617] width 1403 height 1141
click at [649, 88] on span "In tem 100mm" at bounding box center [645, 79] width 79 height 19
